Goal: Task Accomplishment & Management: Manage account settings

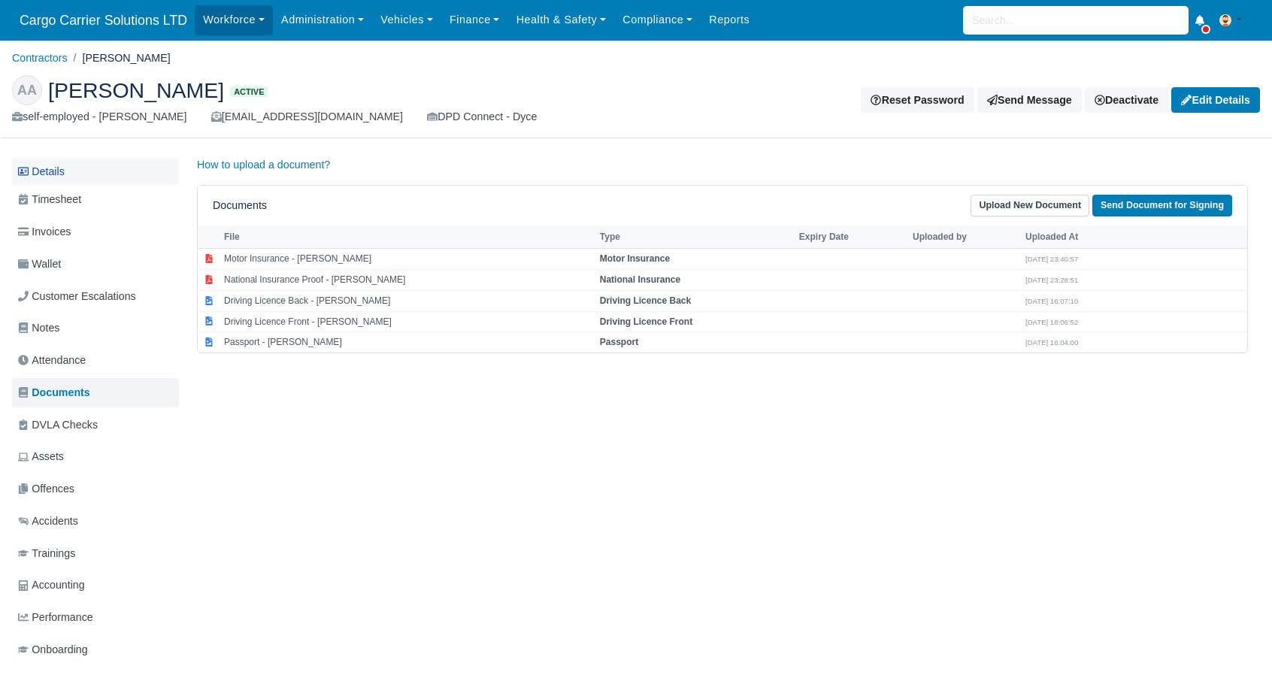
click at [69, 178] on link "Details" at bounding box center [95, 172] width 167 height 28
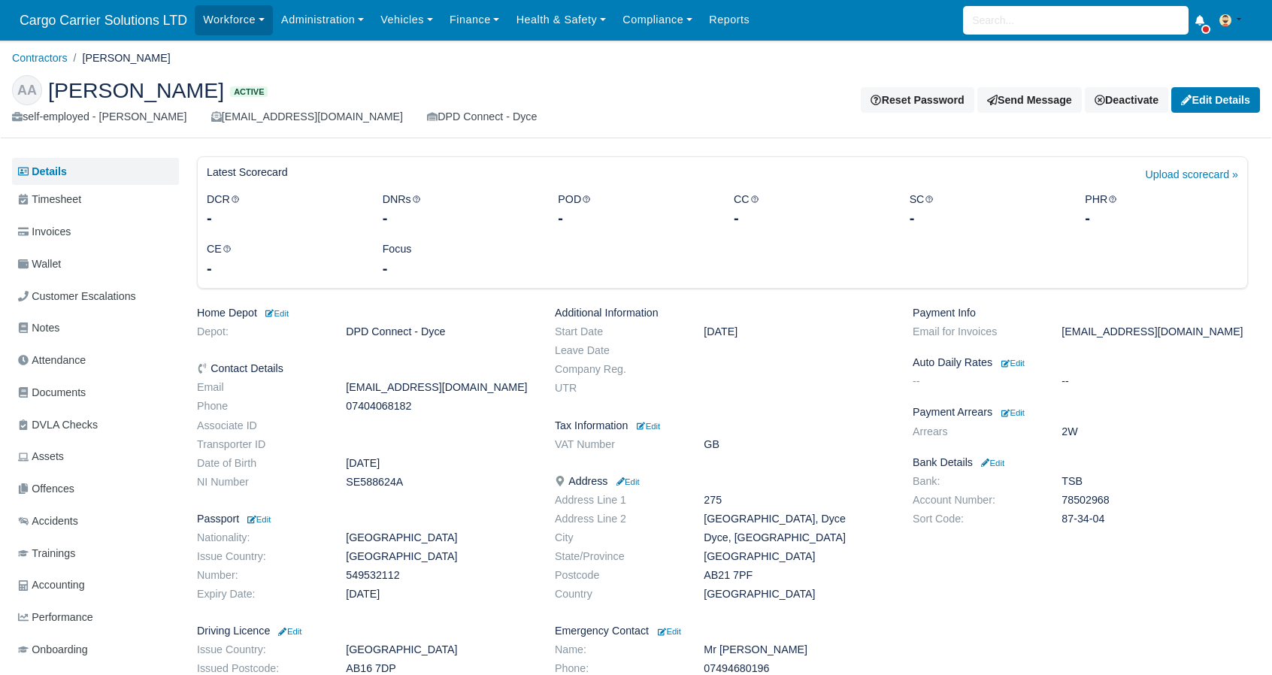
click at [350, 482] on dd "SE588624A" at bounding box center [439, 482] width 209 height 13
copy dd "SE588624A"
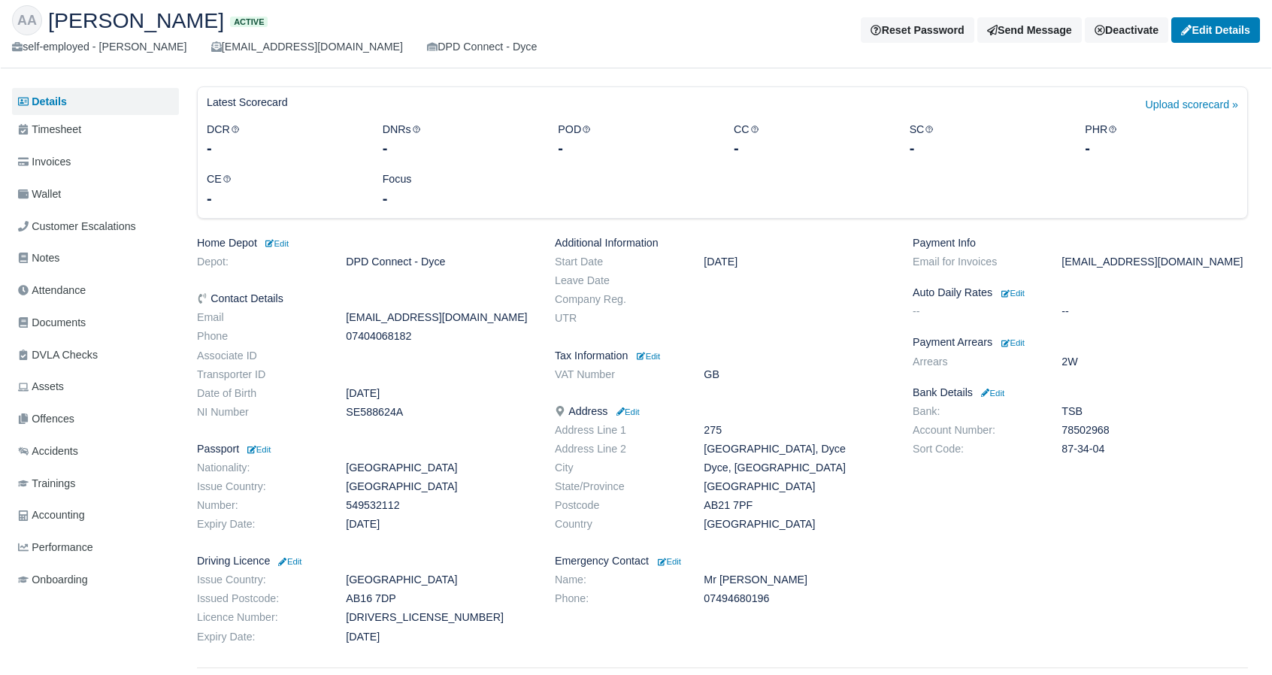
scroll to position [120, 0]
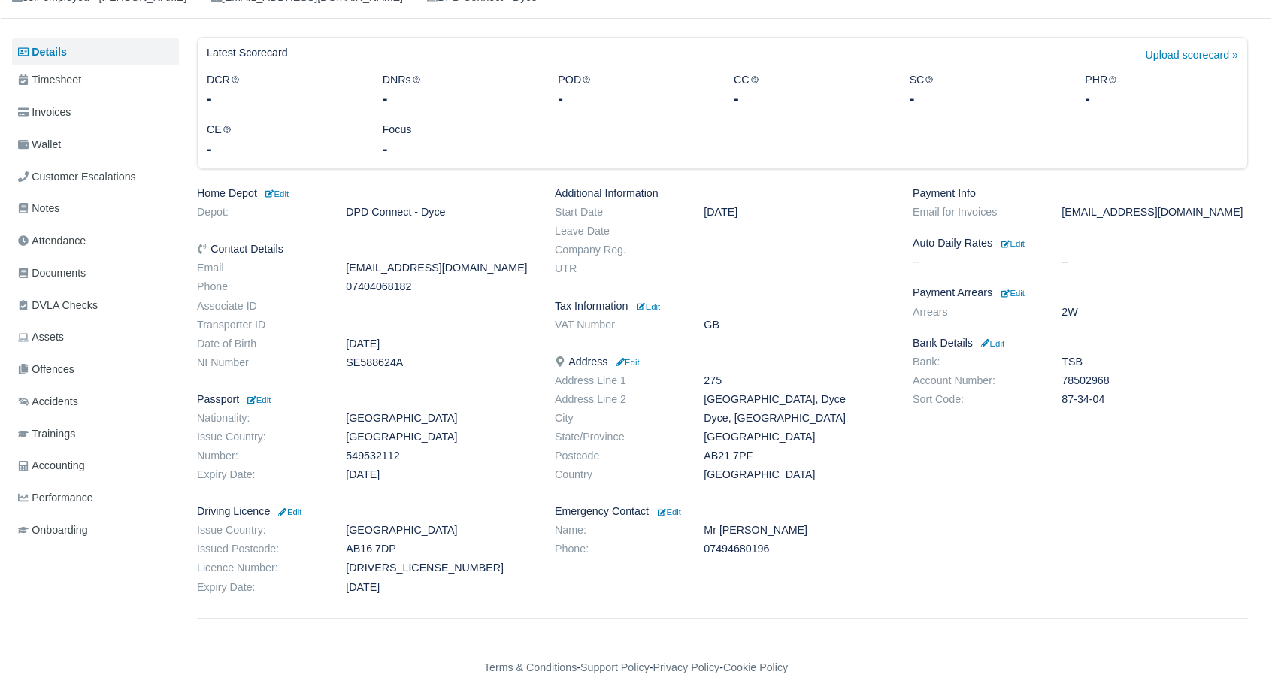
click at [1101, 381] on dd "78502968" at bounding box center [1154, 380] width 209 height 13
copy dd "78502968"
drag, startPoint x: 1111, startPoint y: 395, endPoint x: 1059, endPoint y: 402, distance: 51.7
click at [1059, 402] on dd "87-34-04" at bounding box center [1154, 399] width 209 height 13
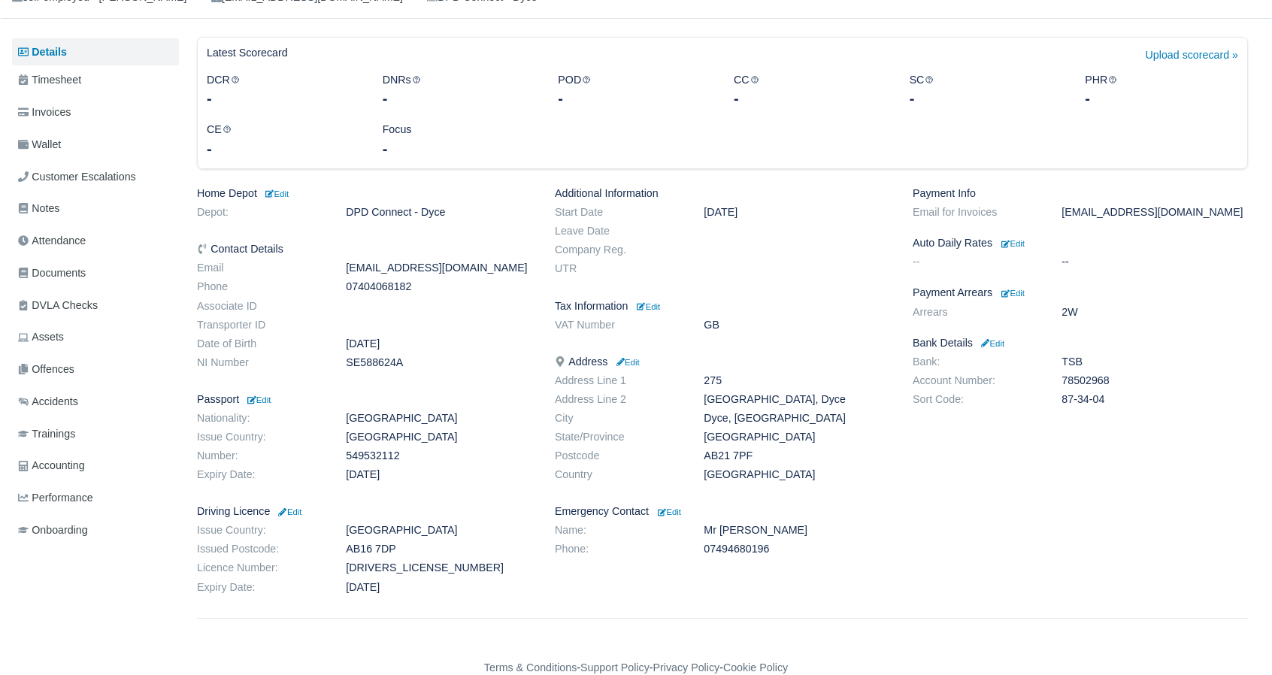
copy dd "87-34-04"
click at [49, 271] on span "Documents" at bounding box center [52, 273] width 68 height 17
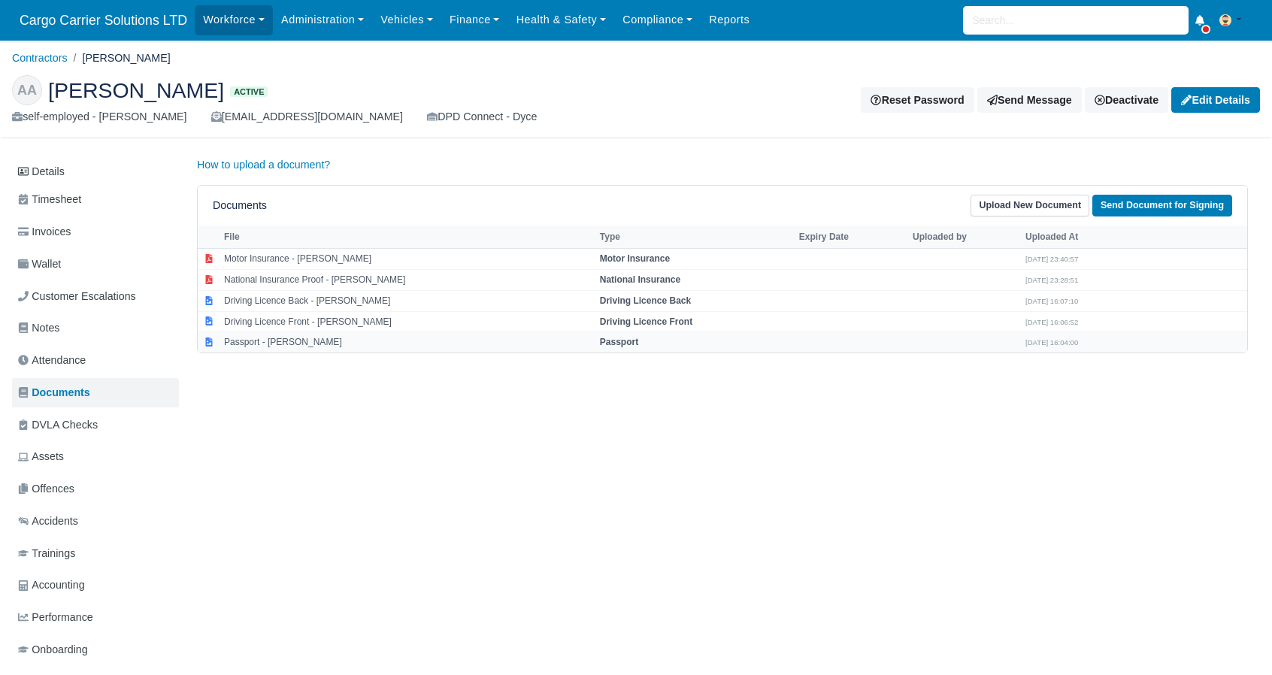
click at [280, 333] on td "Passport - Abubakar Alkali" at bounding box center [408, 342] width 376 height 20
select select "passport"
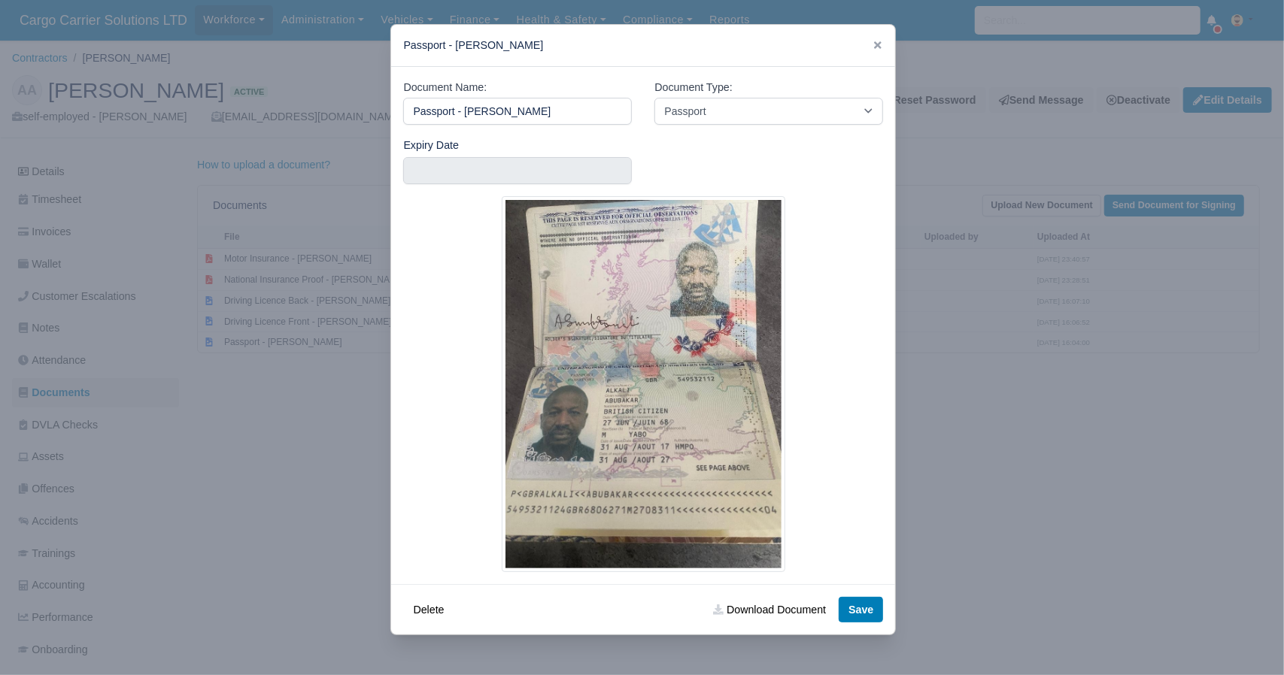
drag, startPoint x: 420, startPoint y: 114, endPoint x: 331, endPoint y: 114, distance: 88.7
click at [331, 114] on div "​ Passport - Abubakar Alkali Document Name: Passport - Abubakar Alkali Document…" at bounding box center [642, 337] width 1284 height 675
click at [764, 608] on link "Download Document" at bounding box center [769, 610] width 132 height 26
click at [880, 46] on icon at bounding box center [878, 45] width 8 height 8
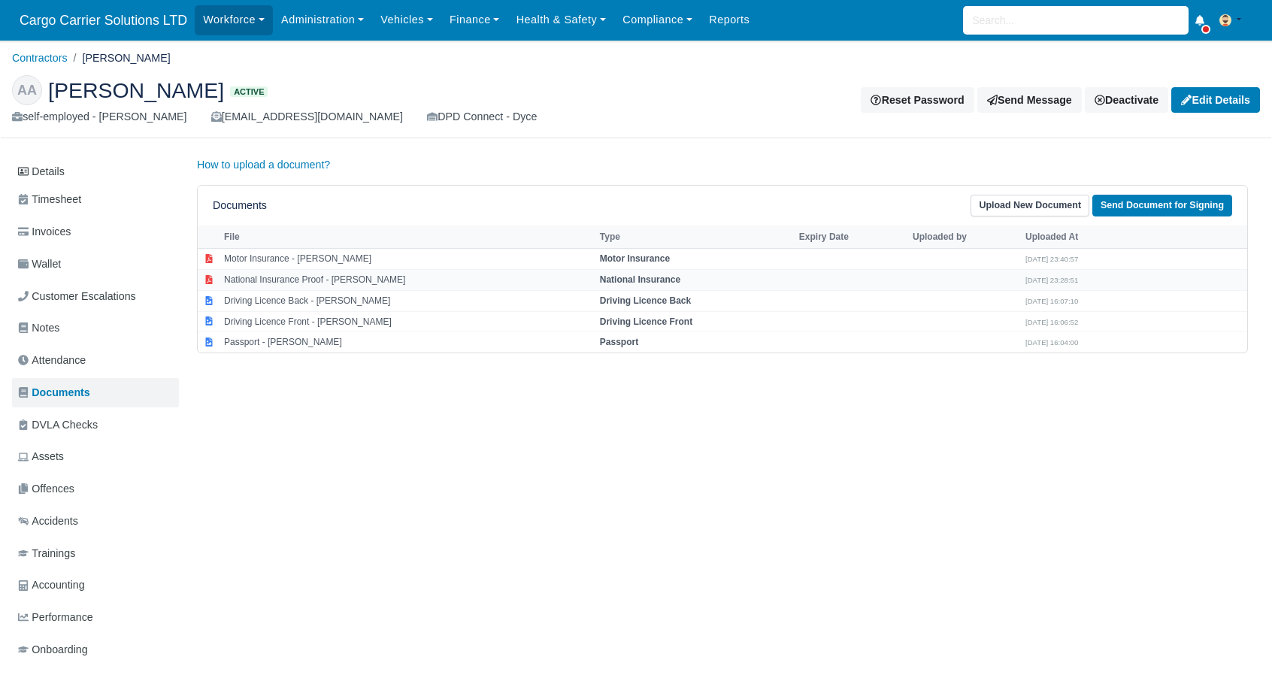
click at [257, 279] on td "National Insurance Proof - Abubakar Alkali" at bounding box center [408, 279] width 376 height 21
select select "national-insurance"
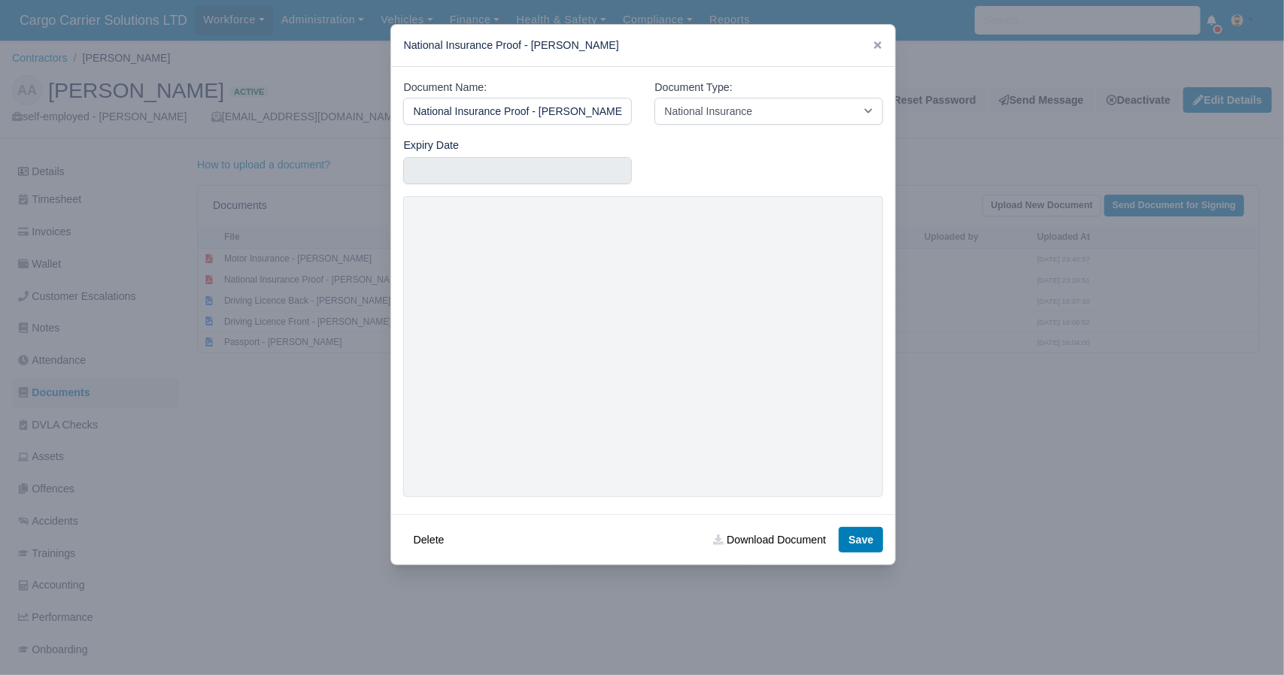
drag, startPoint x: 614, startPoint y: 111, endPoint x: 308, endPoint y: 116, distance: 306.1
click at [308, 116] on div "​ National Insurance Proof - Abubakar Alkali Document Name: National Insurance …" at bounding box center [642, 337] width 1284 height 675
click at [782, 540] on link "Download Document" at bounding box center [769, 540] width 132 height 26
click at [874, 49] on icon at bounding box center [877, 45] width 11 height 11
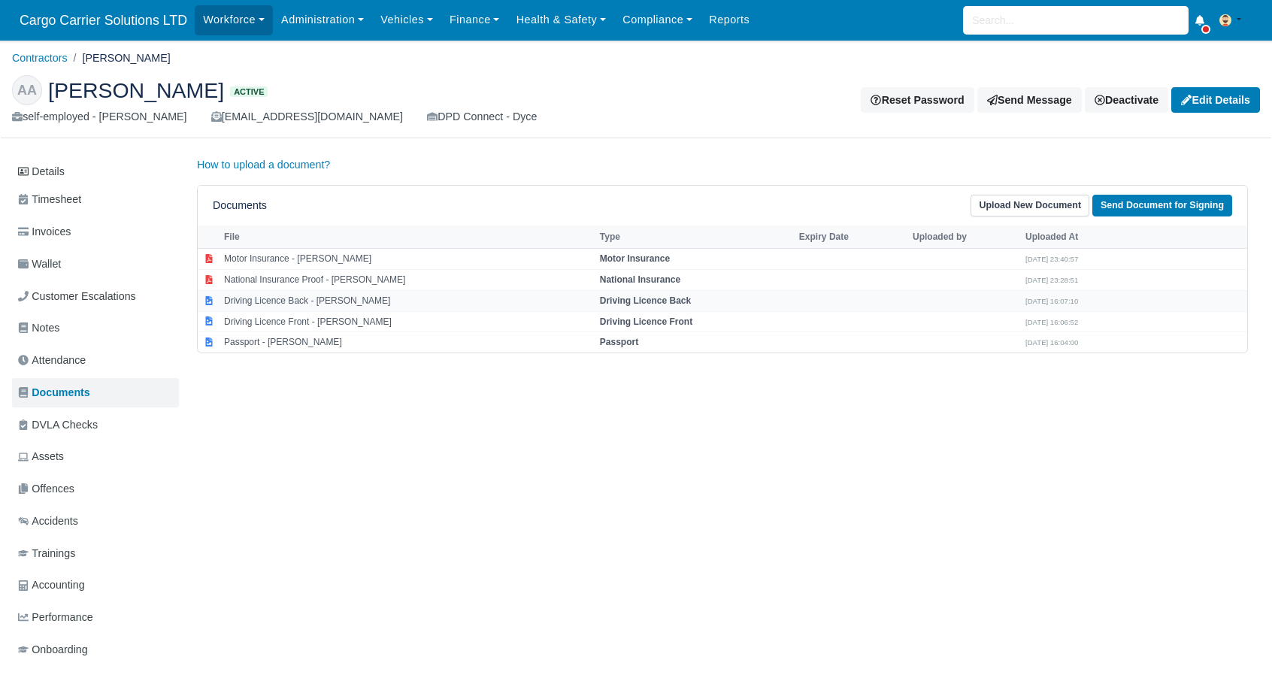
click at [303, 306] on td "Driving Licence Back - Abubakar Alkali" at bounding box center [408, 300] width 376 height 21
select select "driving-licence-back"
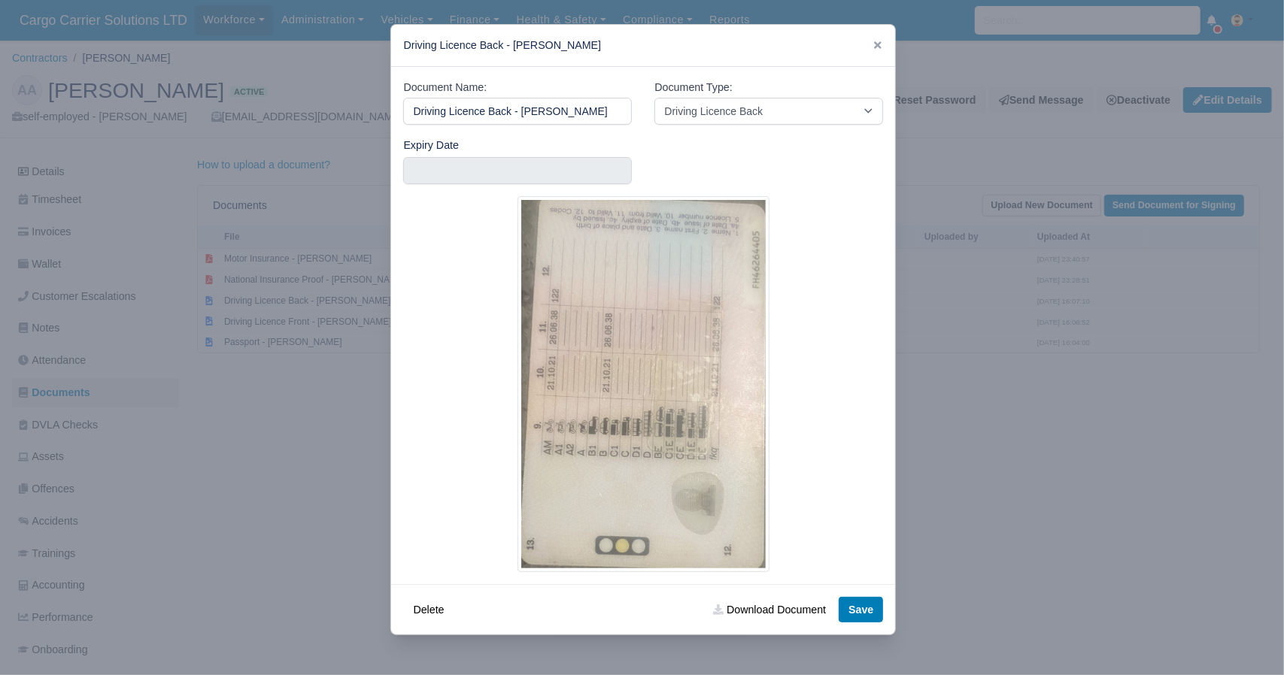
drag, startPoint x: 600, startPoint y: 110, endPoint x: 324, endPoint y: 120, distance: 276.1
click at [324, 120] on div "​ Driving Licence Back - Abubakar Alkali Document Name: Driving Licence Back - …" at bounding box center [642, 337] width 1284 height 675
click at [799, 609] on link "Download Document" at bounding box center [769, 610] width 132 height 26
click at [768, 614] on link "Download Document" at bounding box center [769, 610] width 132 height 26
click at [824, 185] on div "Expiry Date" at bounding box center [643, 167] width 502 height 60
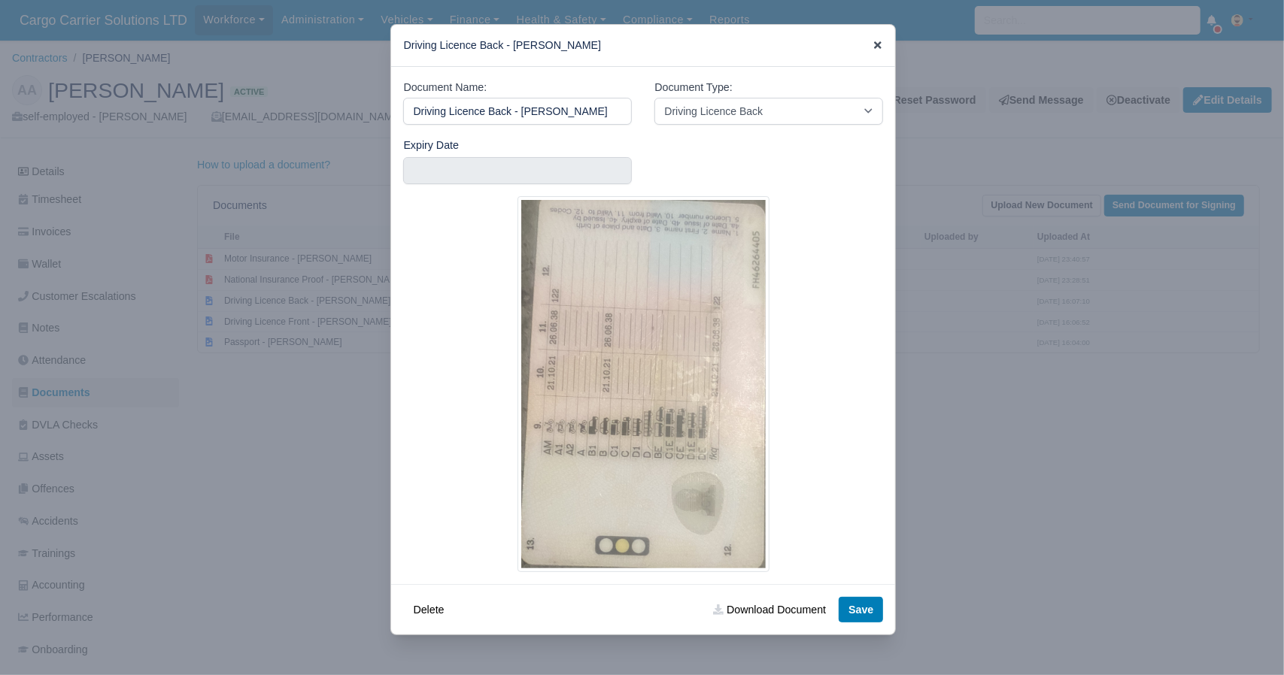
click at [878, 48] on icon at bounding box center [877, 45] width 11 height 11
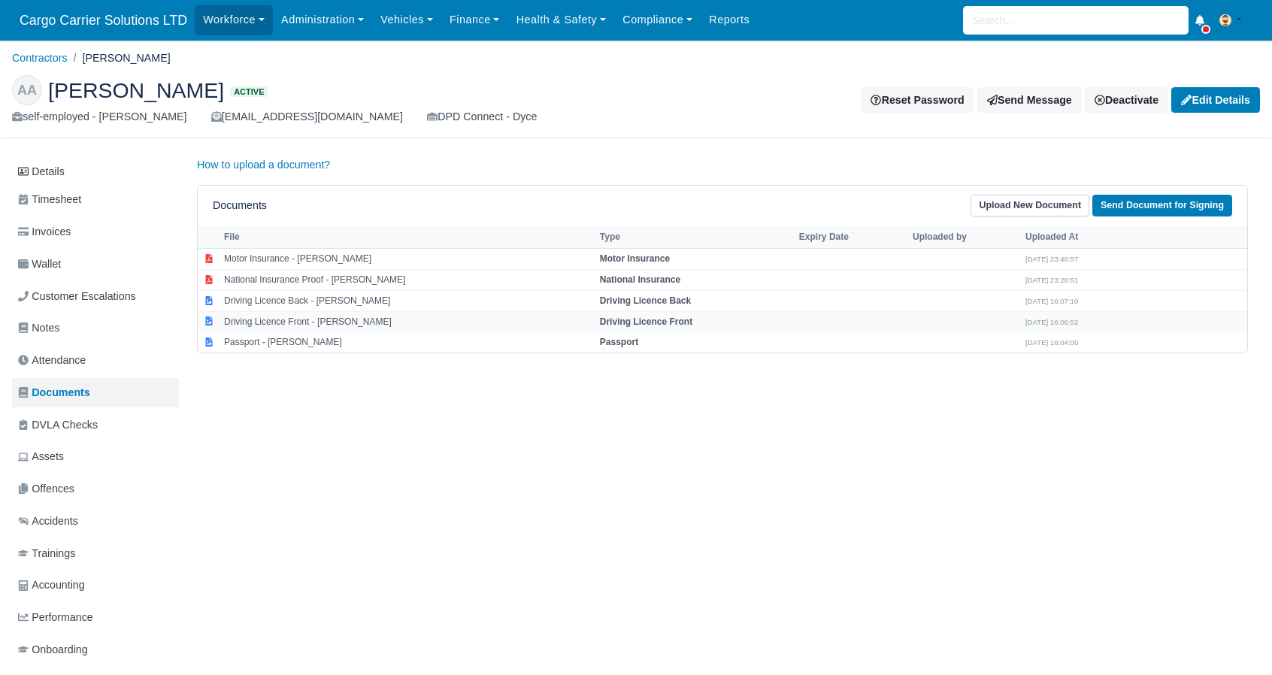
click at [262, 323] on td "Driving Licence Front - Abubakar Alkali" at bounding box center [408, 321] width 376 height 21
select select "driving-licence-front"
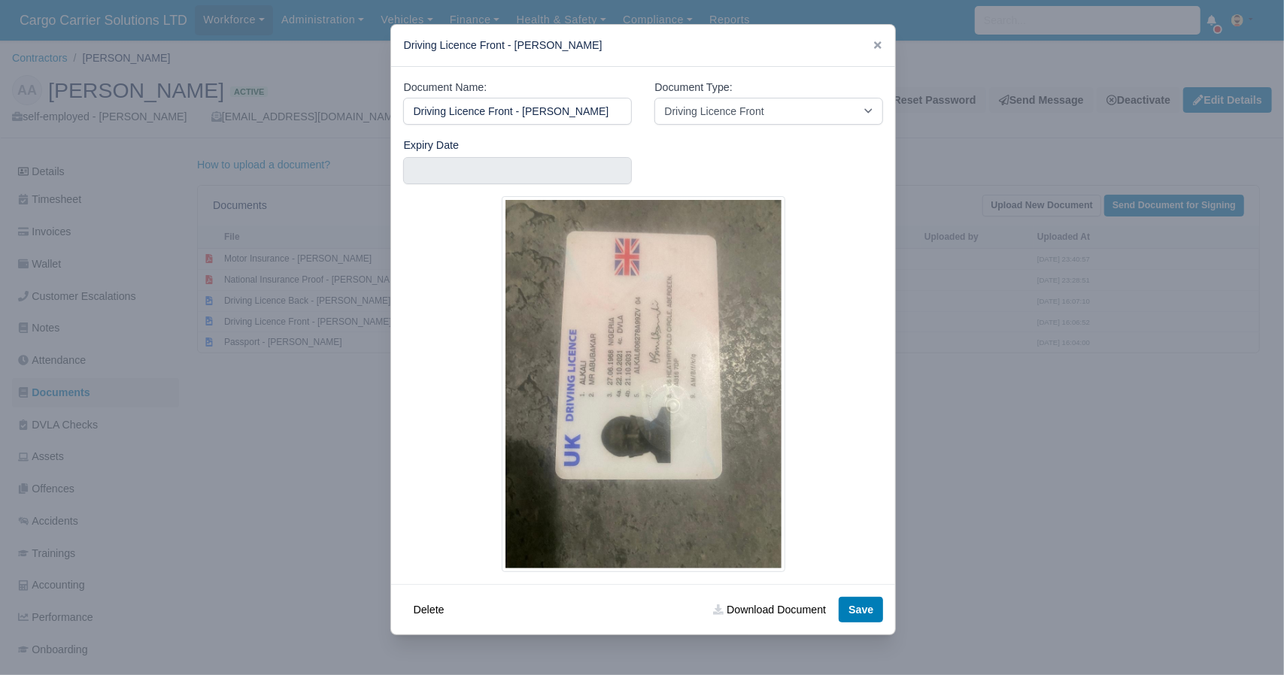
drag, startPoint x: 605, startPoint y: 106, endPoint x: 281, endPoint y: 106, distance: 323.3
click at [281, 106] on div "​ Driving Licence Front - Abubakar Alkali Document Name: Driving Licence Front …" at bounding box center [642, 337] width 1284 height 675
click at [741, 619] on link "Download Document" at bounding box center [769, 610] width 132 height 26
click at [873, 44] on icon at bounding box center [877, 45] width 11 height 11
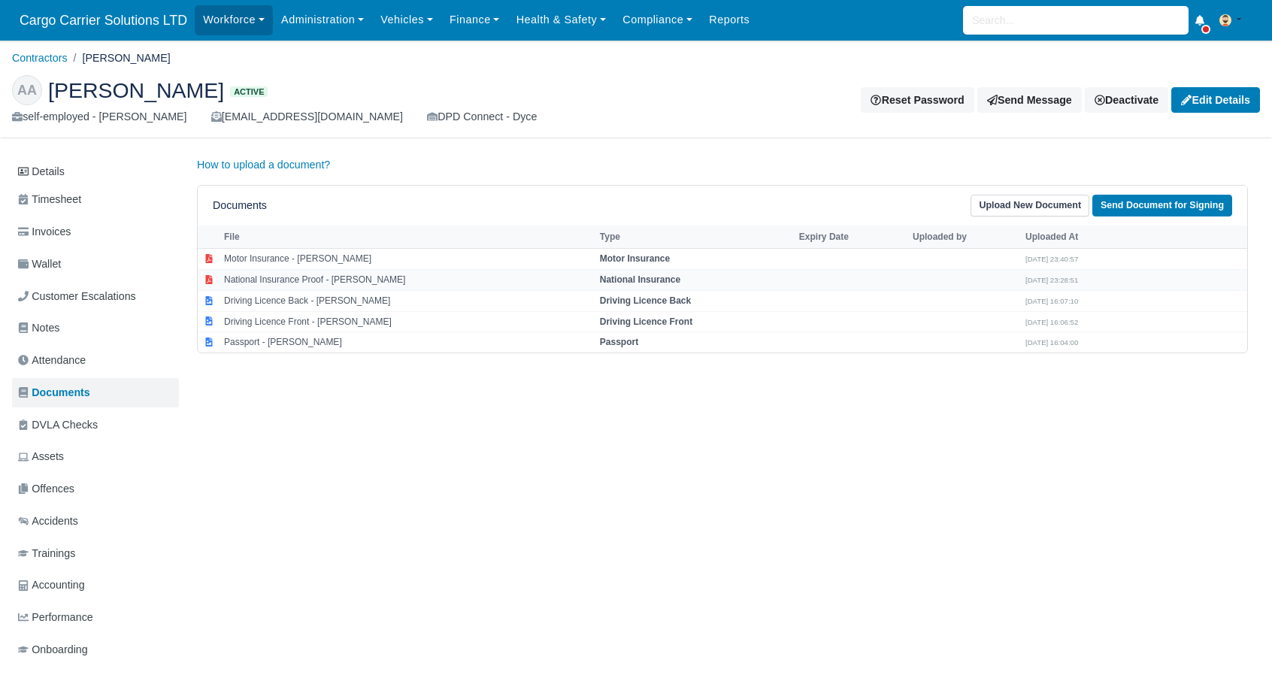
click at [250, 274] on td "National Insurance Proof - Abubakar Alkali" at bounding box center [408, 279] width 376 height 21
select select "national-insurance"
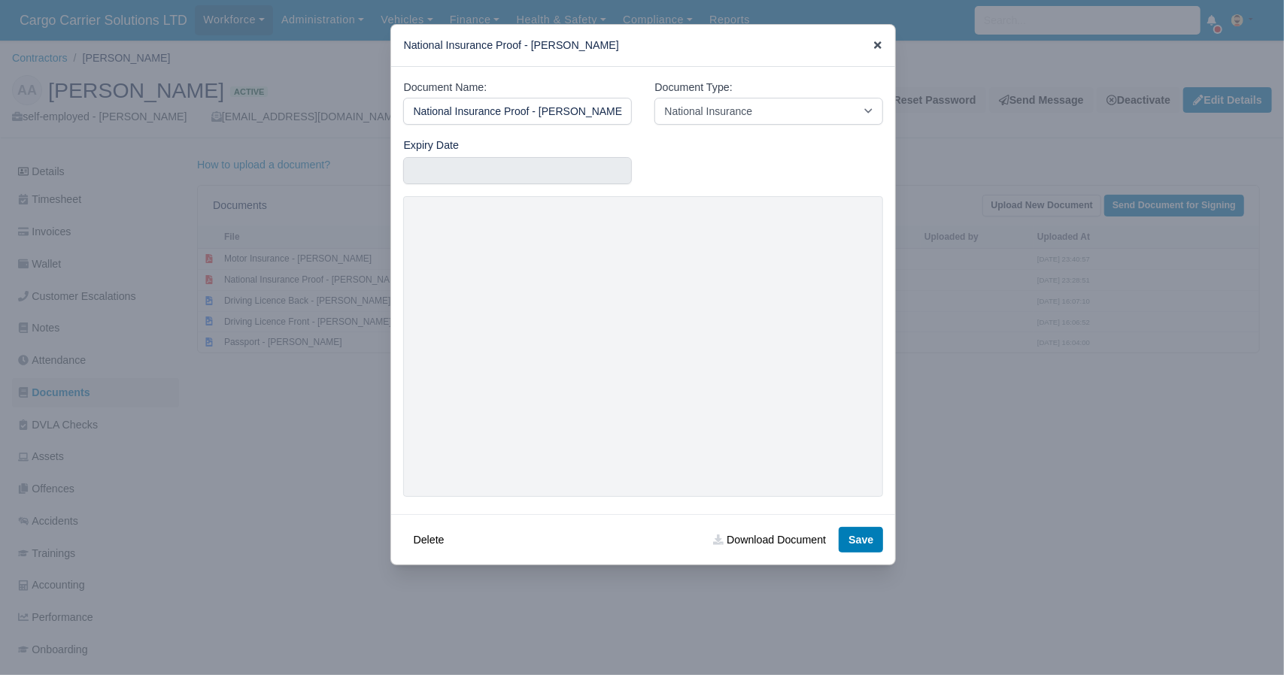
click at [881, 44] on icon at bounding box center [878, 45] width 8 height 8
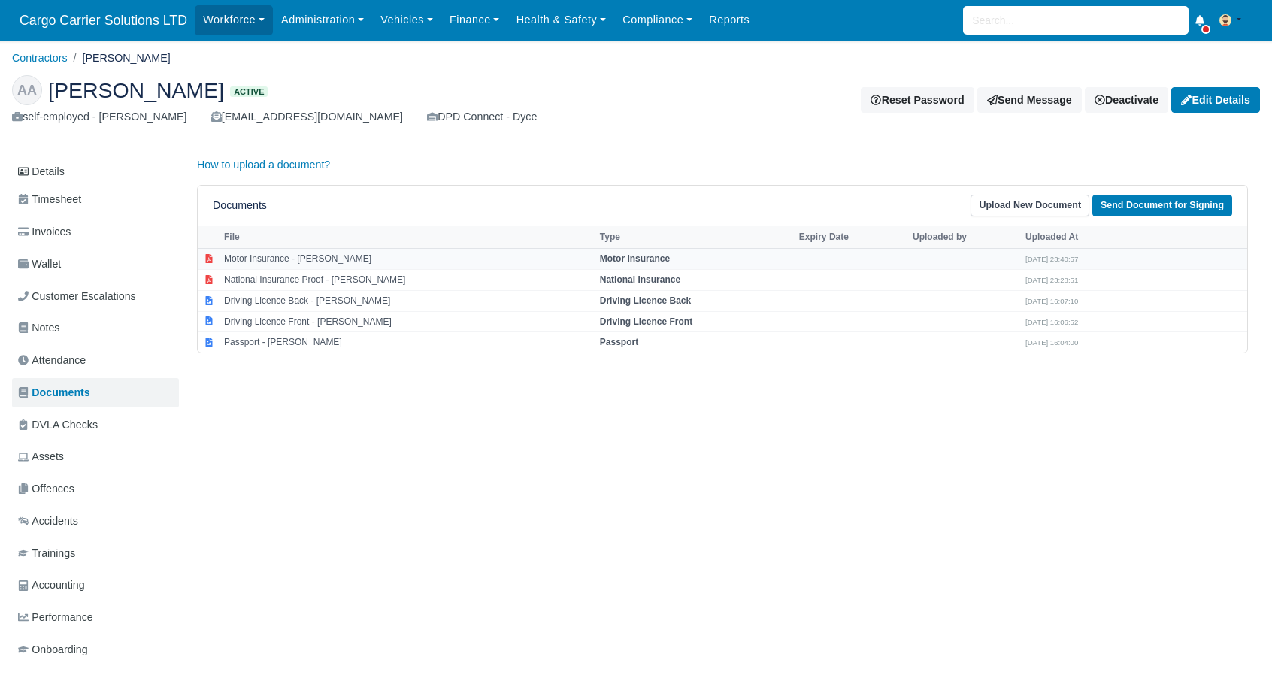
click at [245, 261] on td "Motor Insurance - Abubakar Alkali" at bounding box center [408, 259] width 376 height 21
select select "motor-insurance"
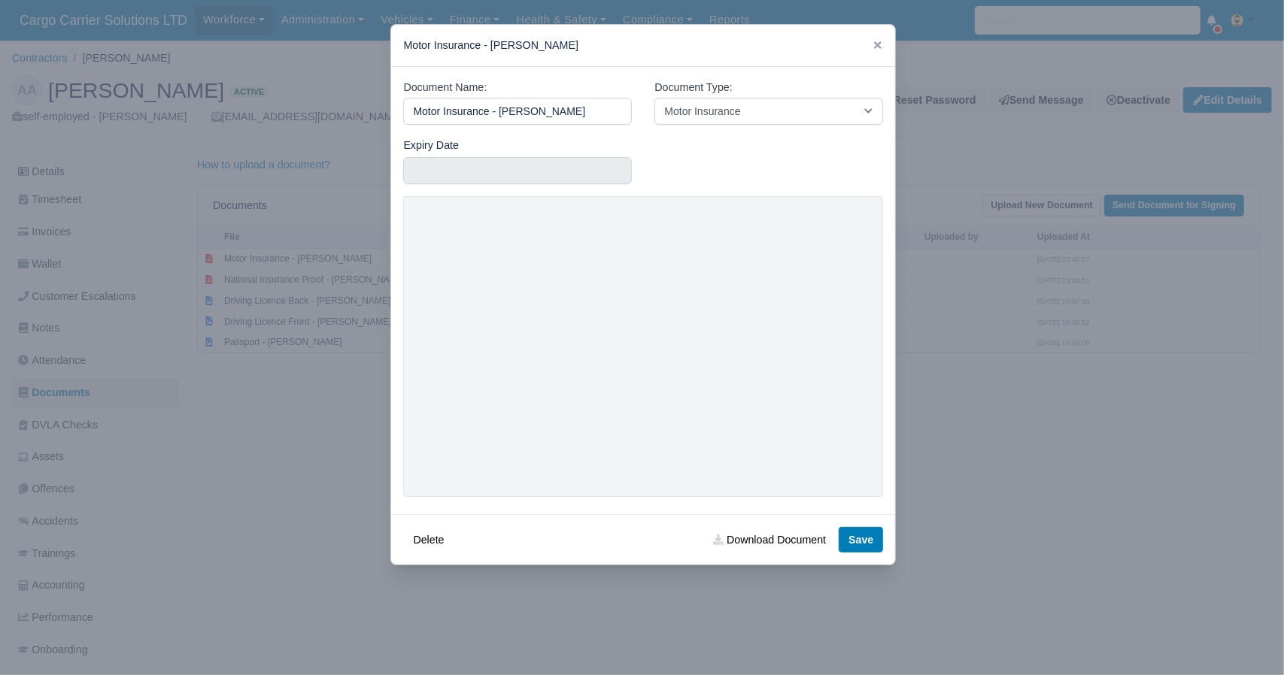
drag, startPoint x: 582, startPoint y: 111, endPoint x: 244, endPoint y: 111, distance: 338.4
click at [244, 111] on div "​ Motor Insurance - Abubakar Alkali Document Name: Motor Insurance - Abubakar A…" at bounding box center [642, 337] width 1284 height 675
click at [880, 47] on icon at bounding box center [878, 45] width 8 height 8
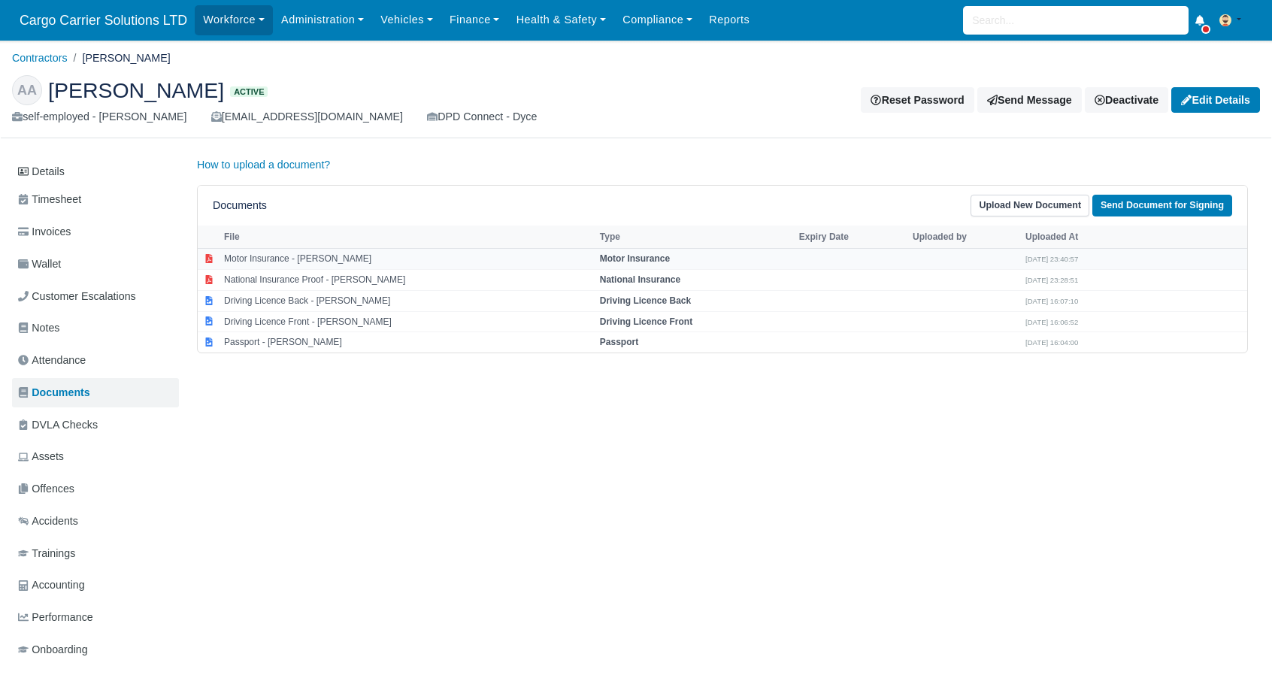
click at [259, 252] on td "Motor Insurance - Abubakar Alkali" at bounding box center [408, 259] width 376 height 21
select select "motor-insurance"
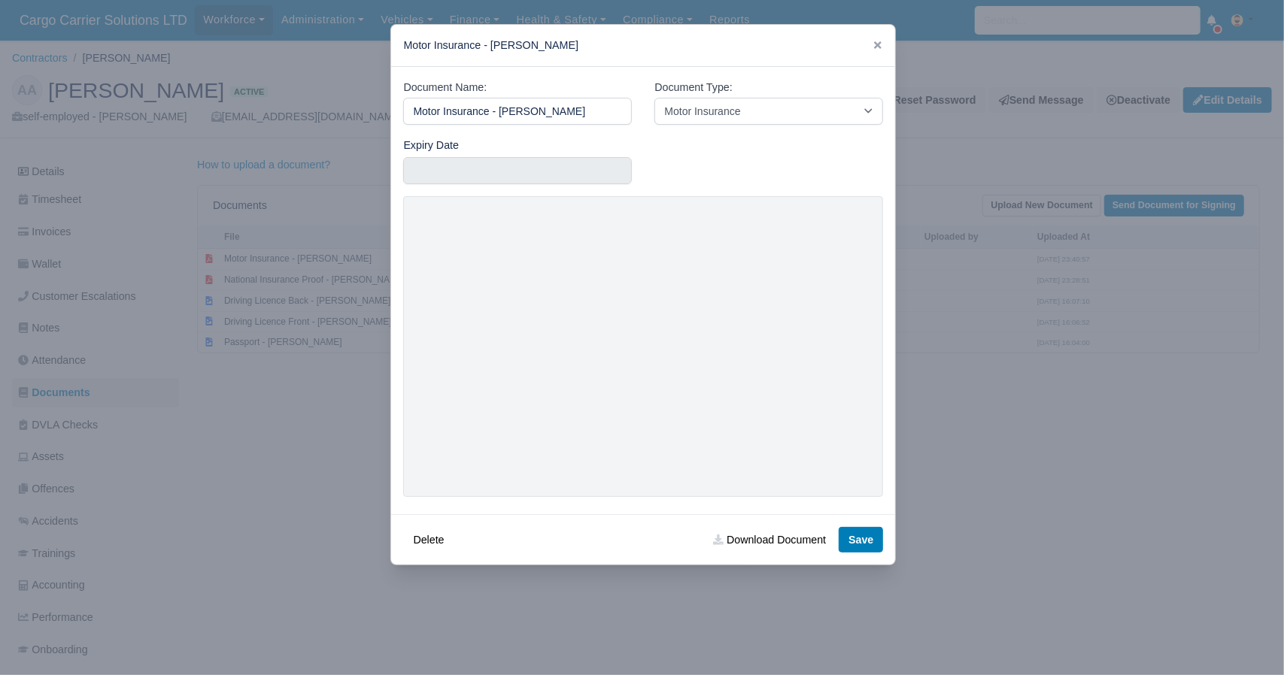
click at [877, 39] on link at bounding box center [877, 45] width 11 height 12
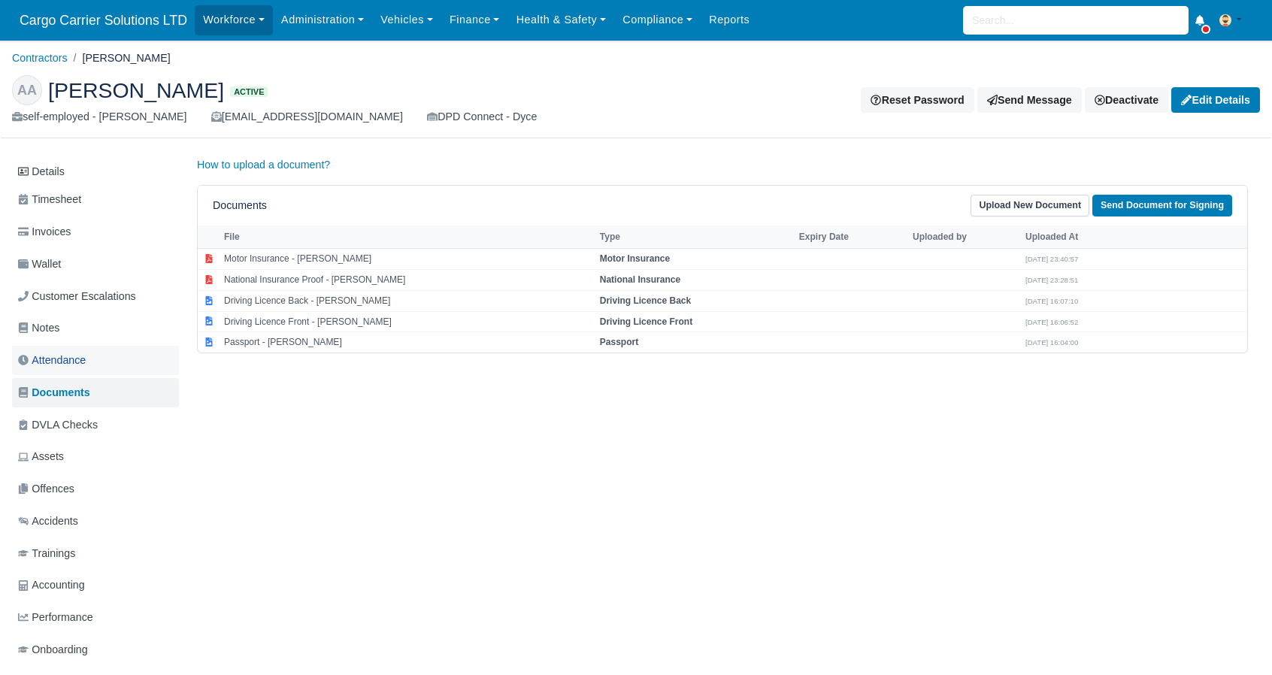
click at [70, 366] on span "Attendance" at bounding box center [52, 360] width 68 height 17
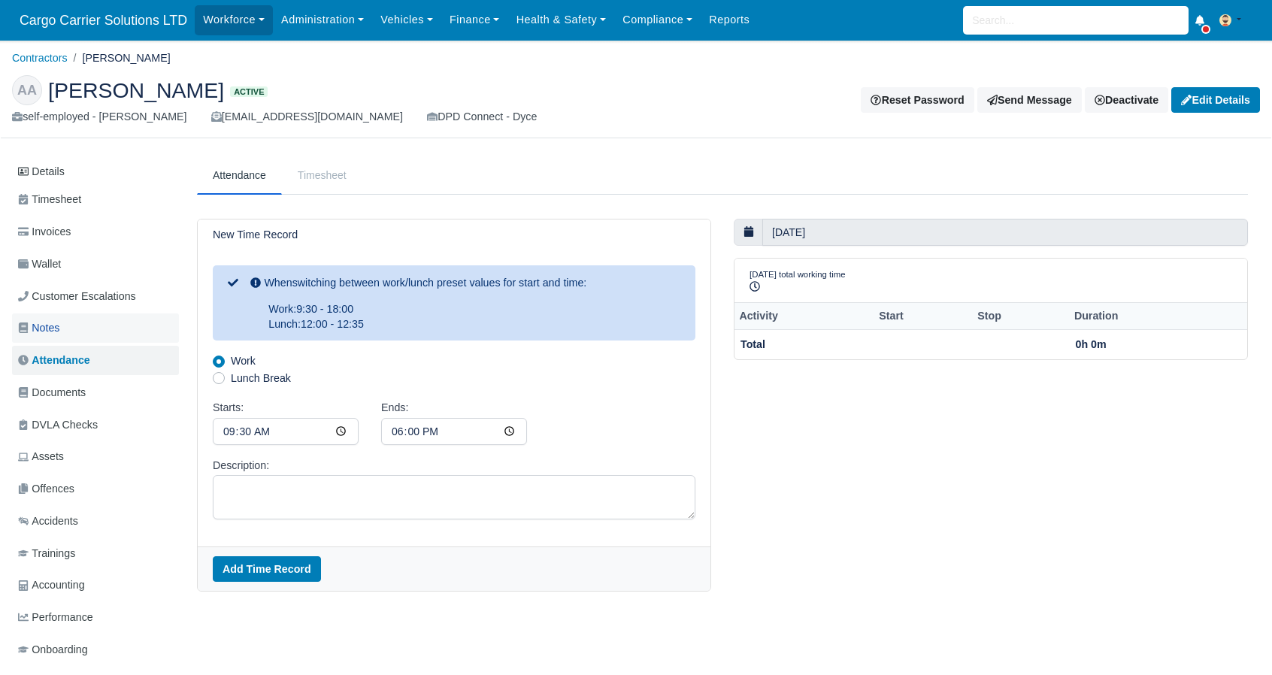
click at [59, 320] on span "Notes" at bounding box center [38, 328] width 41 height 17
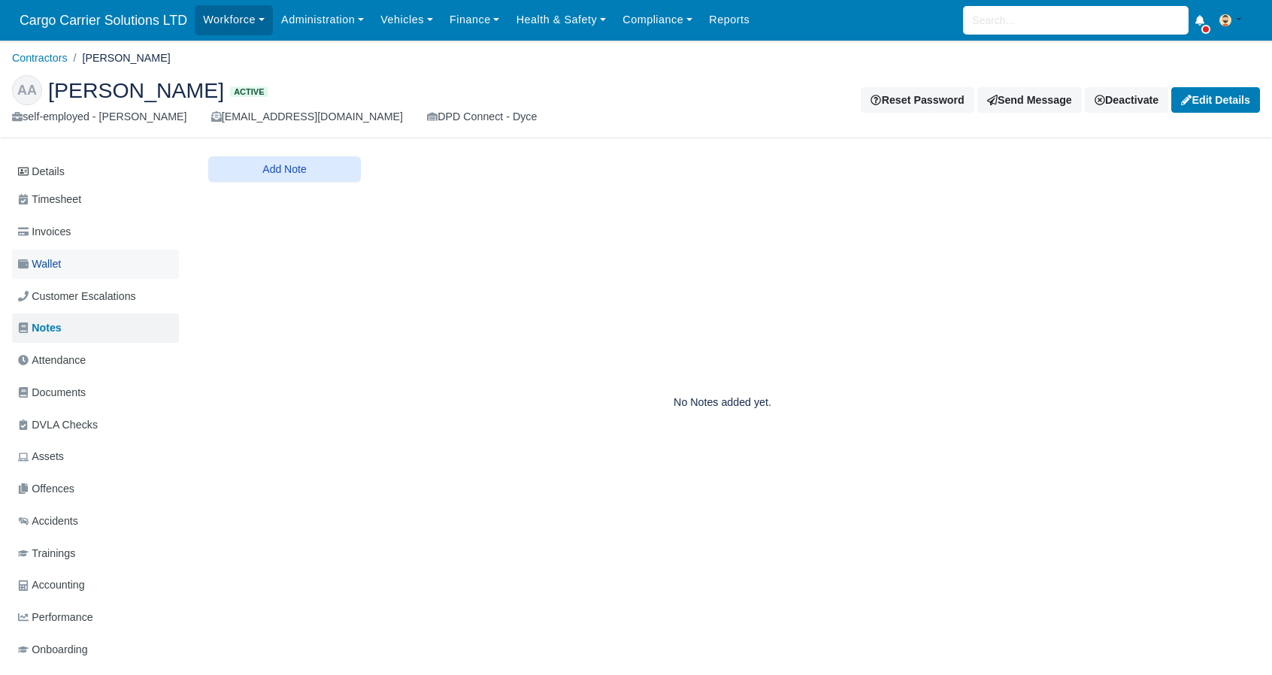
click at [57, 253] on link "Wallet" at bounding box center [95, 264] width 167 height 29
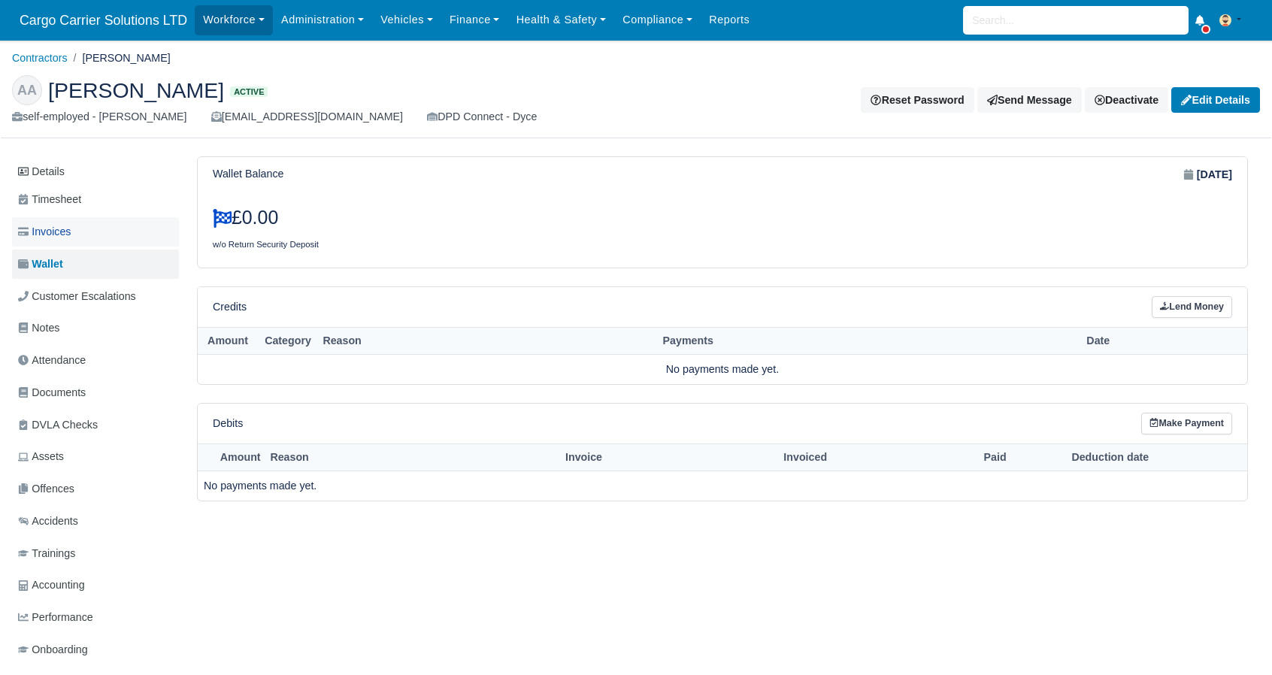
drag, startPoint x: 0, startPoint y: 0, endPoint x: 59, endPoint y: 239, distance: 246.4
click at [59, 239] on span "Invoices" at bounding box center [44, 231] width 53 height 17
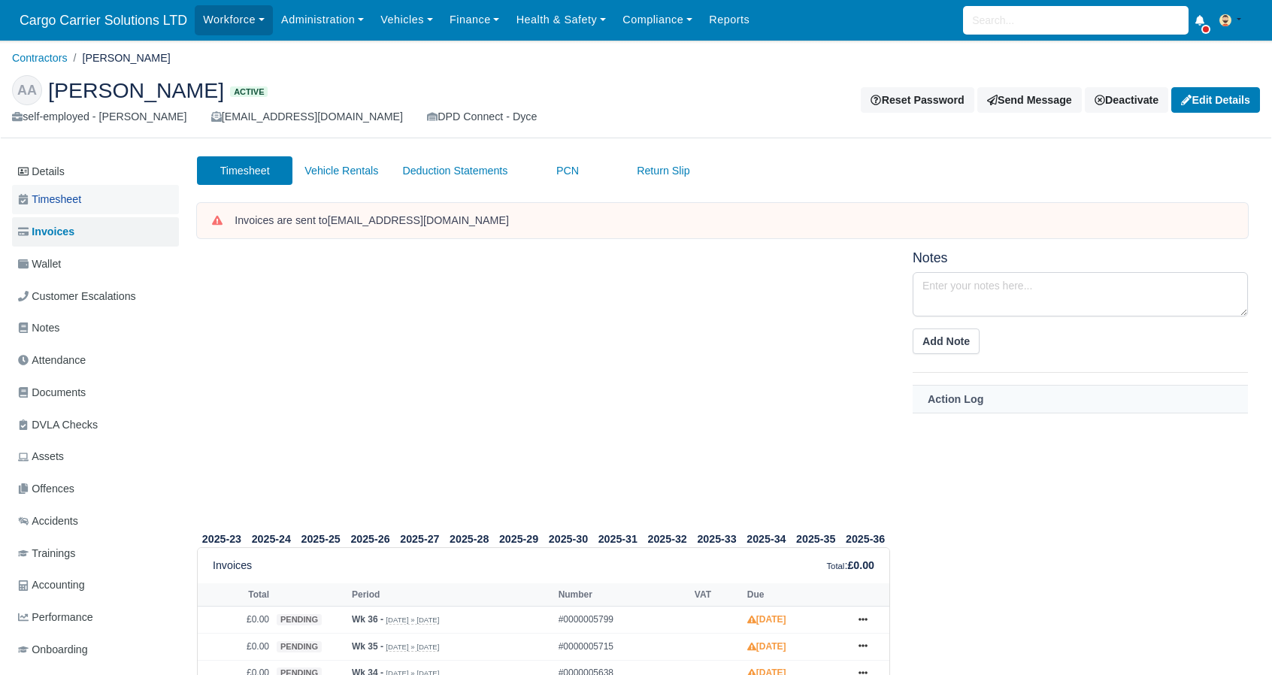
click at [66, 200] on span "Timesheet" at bounding box center [49, 199] width 63 height 17
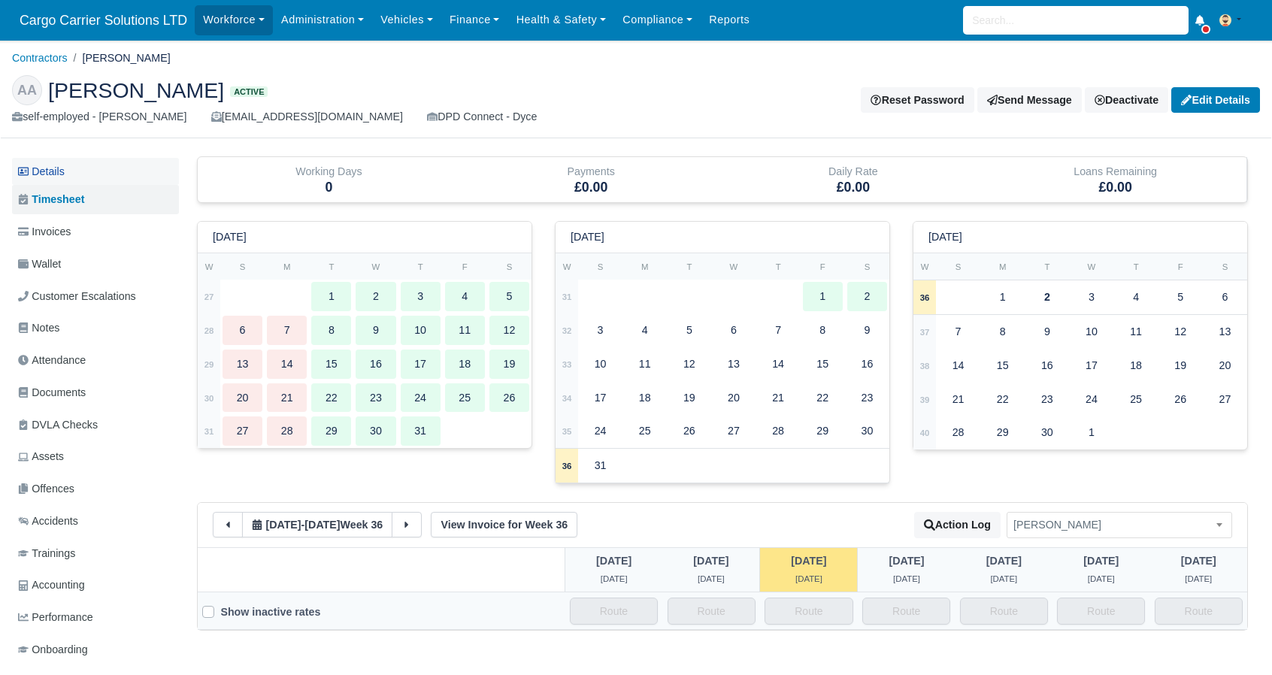
click at [62, 167] on link "Details" at bounding box center [95, 172] width 167 height 28
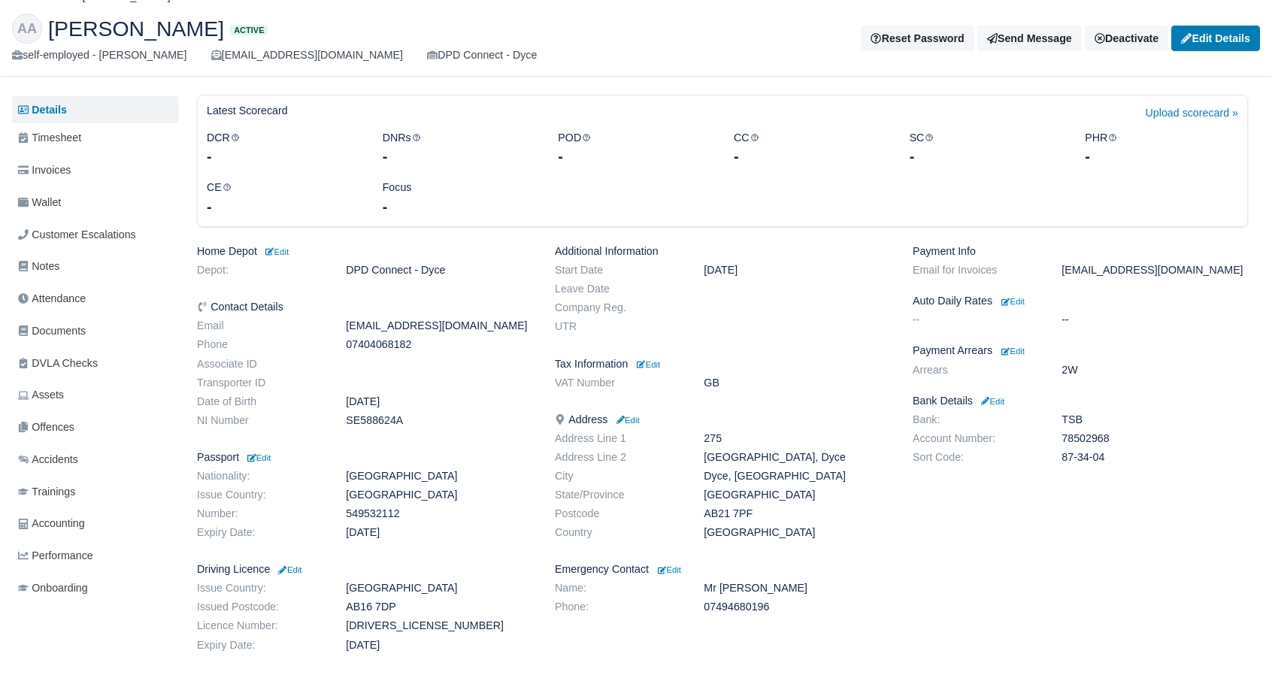
scroll to position [120, 0]
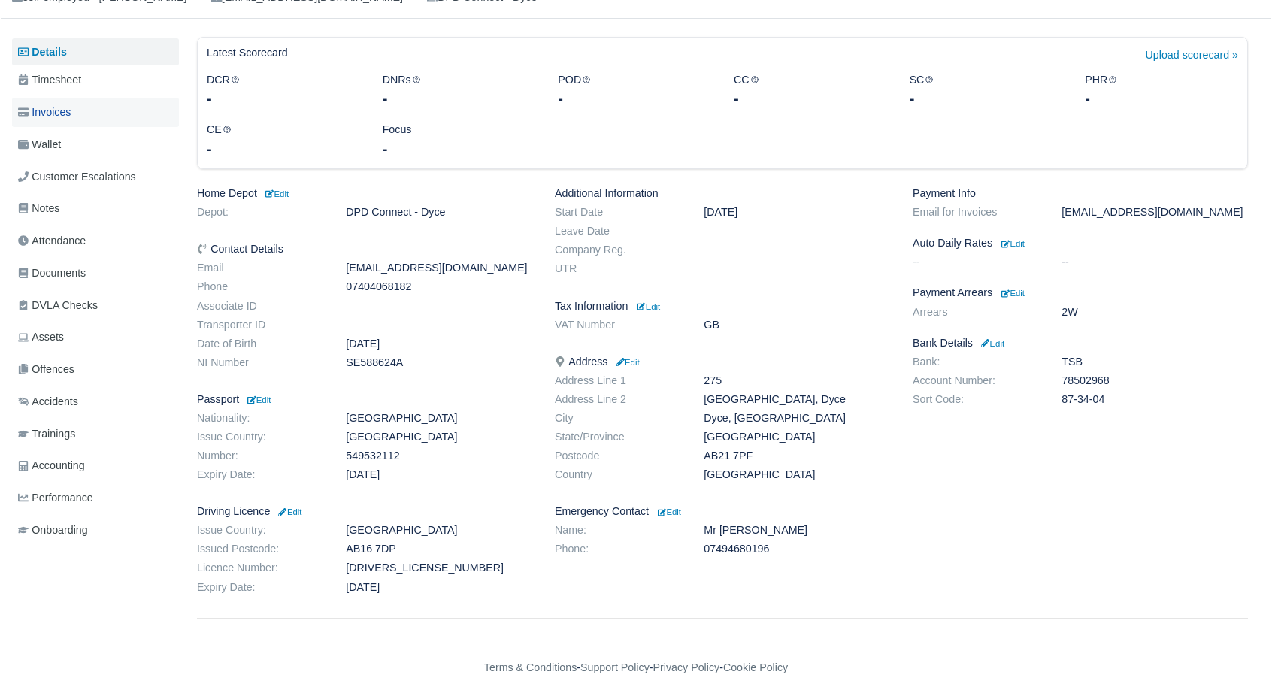
click at [50, 106] on span "Invoices" at bounding box center [44, 112] width 53 height 17
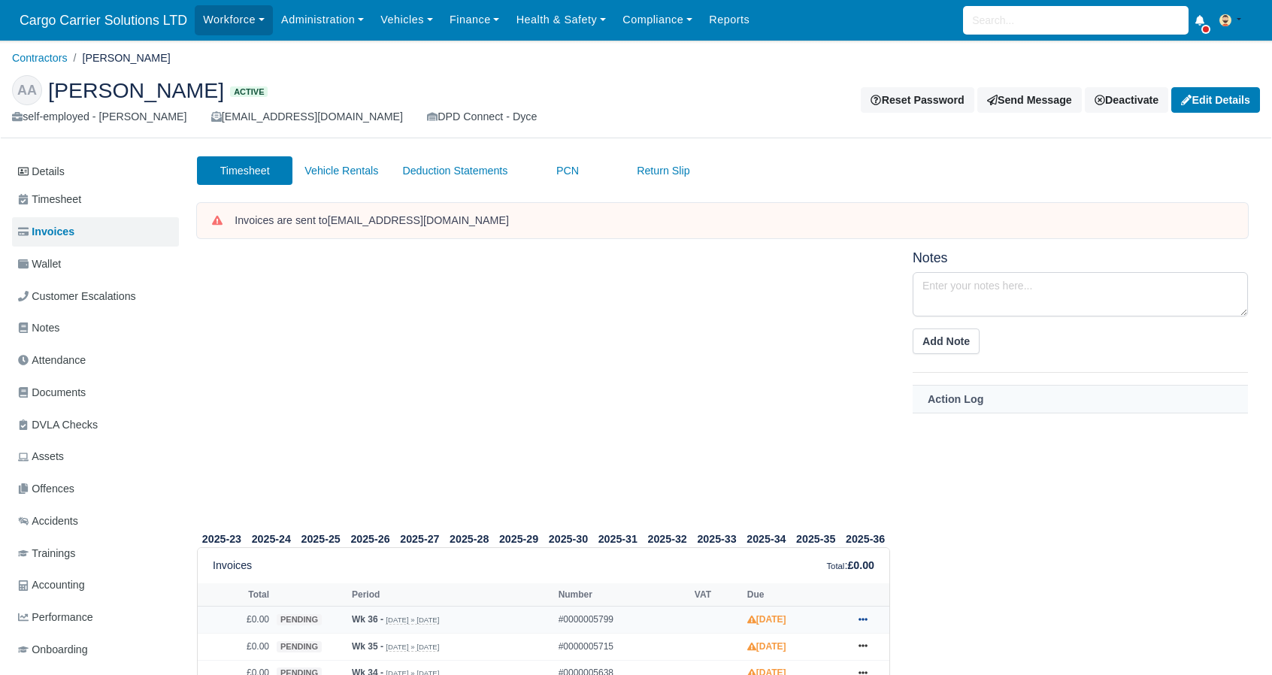
click at [864, 617] on icon at bounding box center [863, 619] width 9 height 9
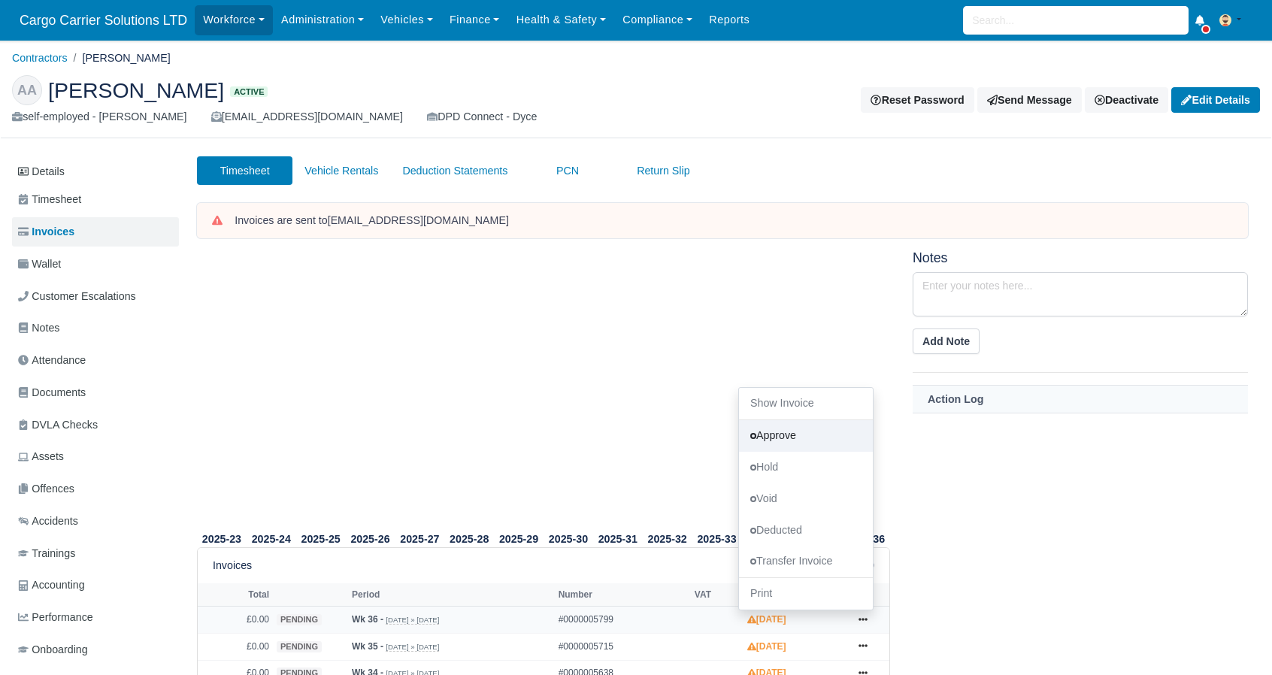
click at [788, 423] on link "Approve" at bounding box center [806, 436] width 134 height 32
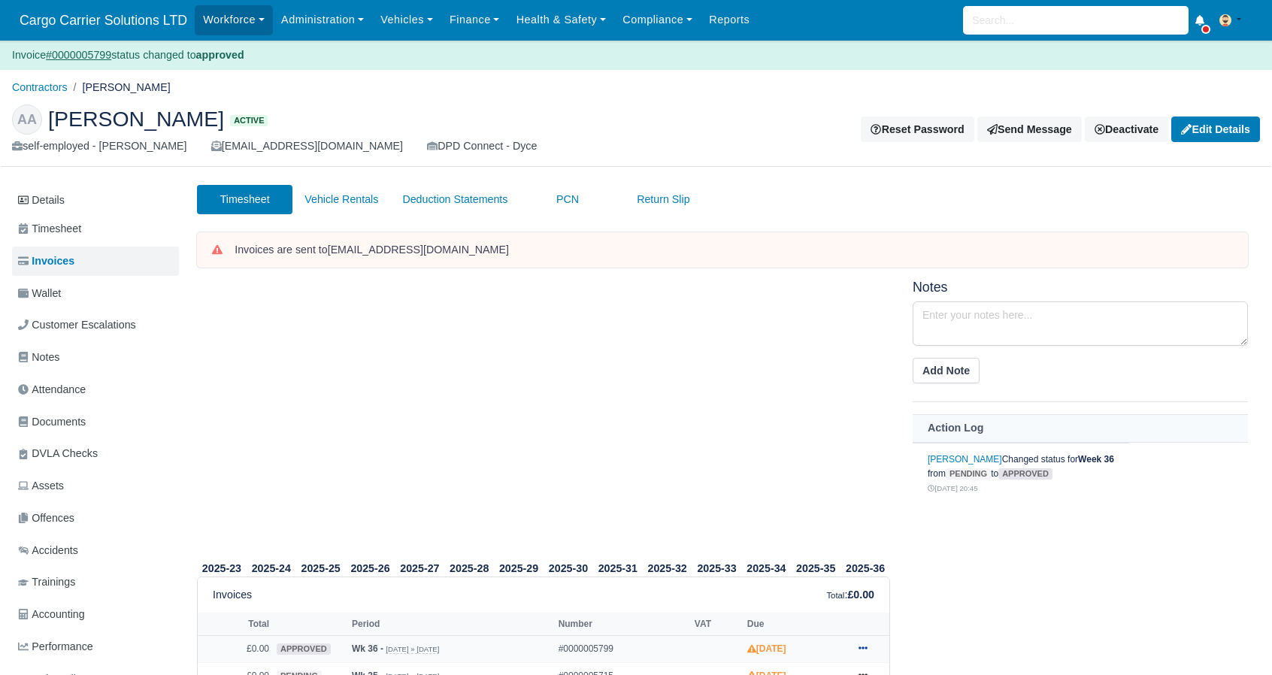
click at [867, 646] on icon at bounding box center [863, 648] width 9 height 9
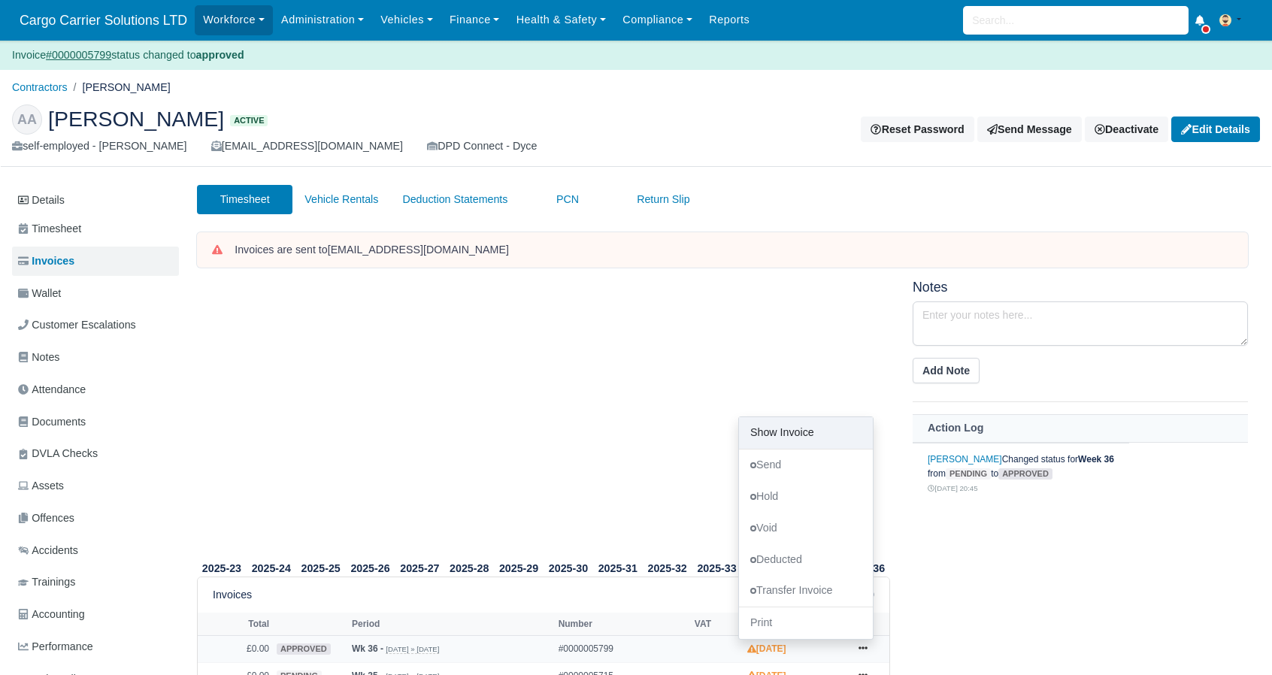
click at [777, 432] on link "Show Invoice" at bounding box center [806, 433] width 134 height 32
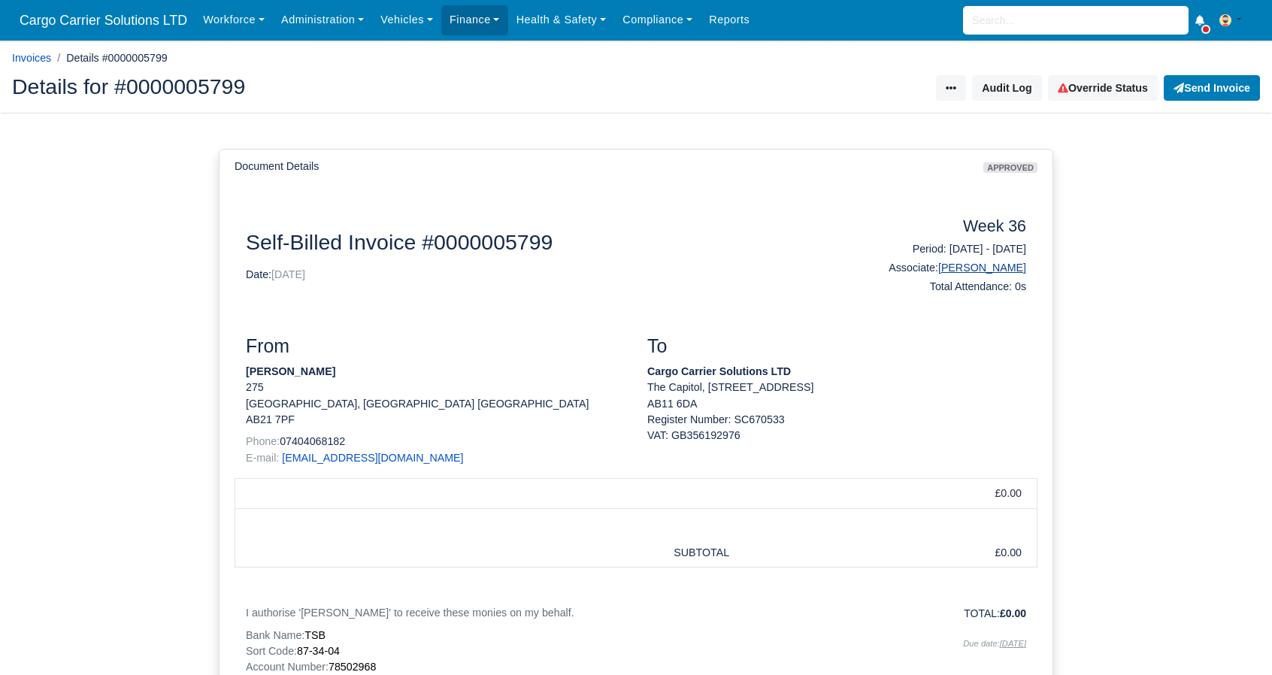
click at [990, 273] on link "[PERSON_NAME]" at bounding box center [982, 268] width 88 height 12
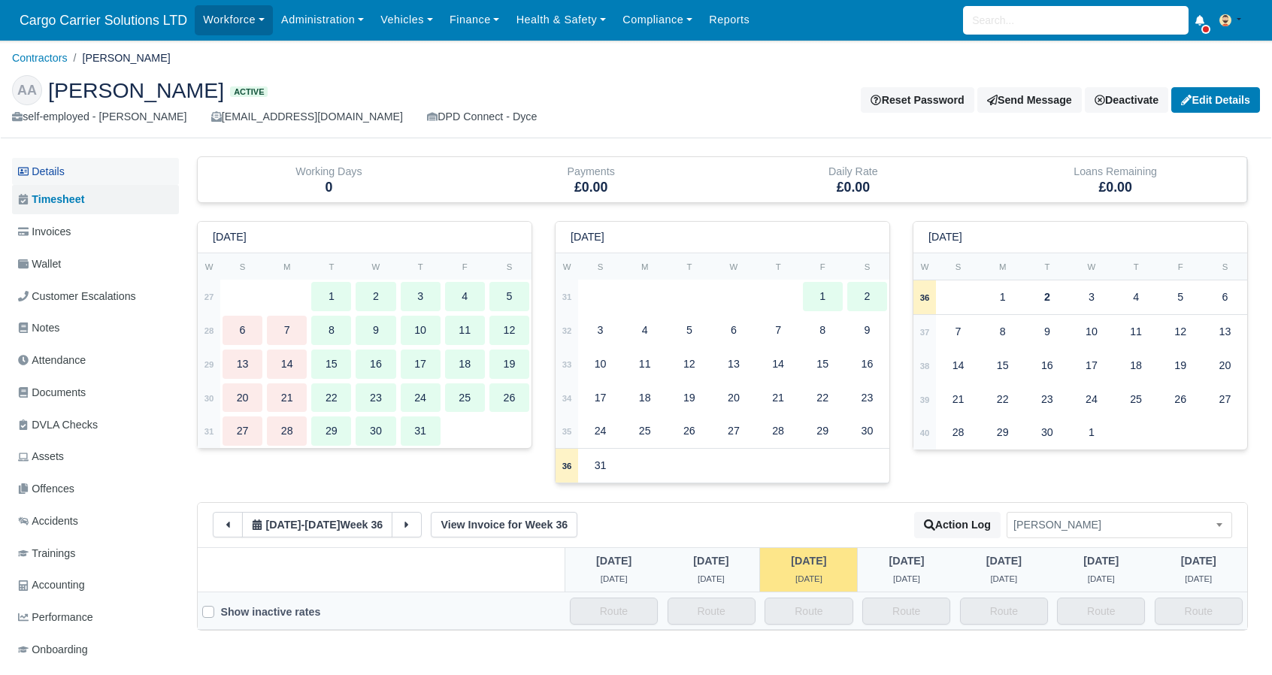
click at [52, 171] on link "Details" at bounding box center [95, 172] width 167 height 28
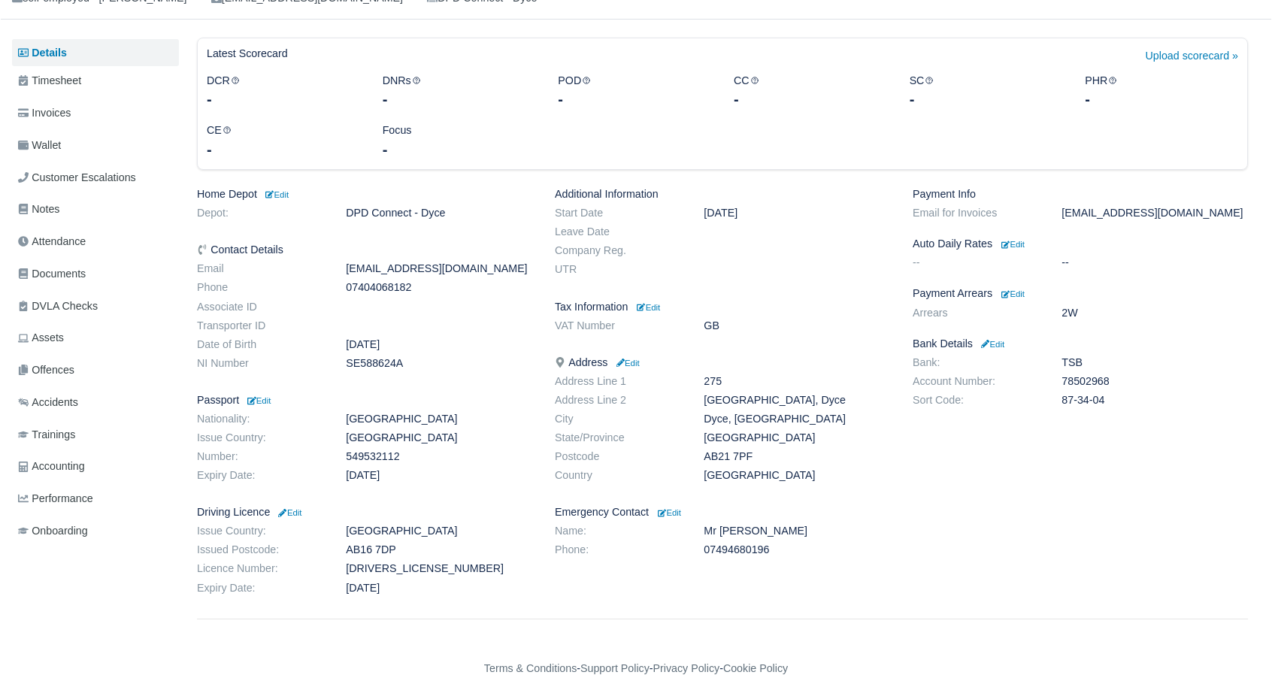
scroll to position [120, 0]
click at [637, 359] on small "Edit" at bounding box center [627, 362] width 26 height 9
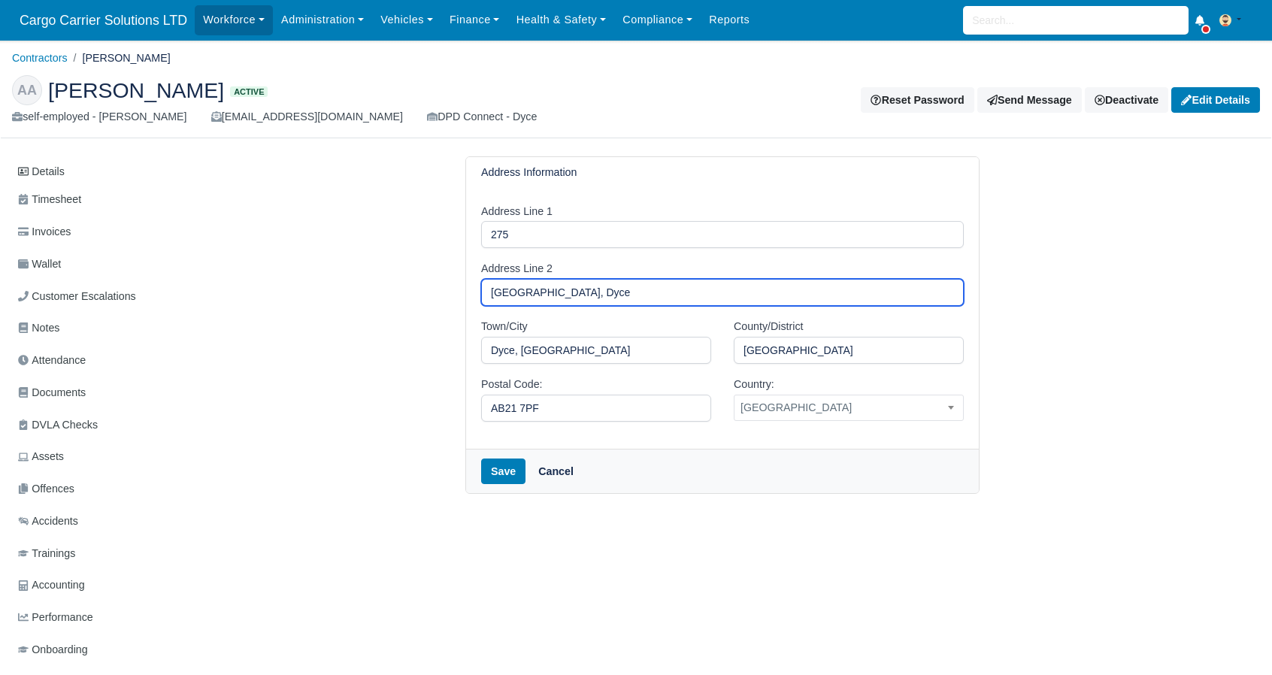
drag, startPoint x: 645, startPoint y: 297, endPoint x: 368, endPoint y: 294, distance: 276.7
click at [368, 294] on div "Address Information Address Line 1 275 Address Line 2 [GEOGRAPHIC_DATA], [GEOGR…" at bounding box center [723, 325] width 1074 height 338
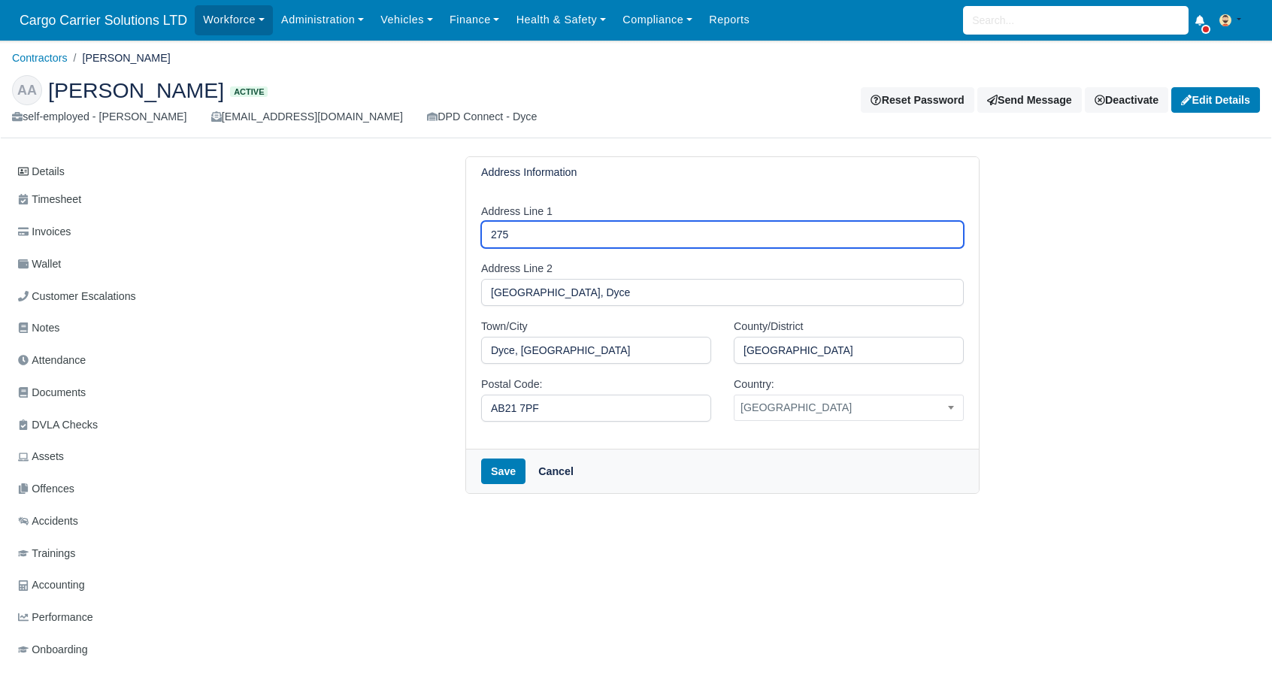
click at [580, 237] on input "275" at bounding box center [722, 234] width 483 height 27
paste input "[GEOGRAPHIC_DATA], Dyce"
drag, startPoint x: 648, startPoint y: 234, endPoint x: 595, endPoint y: 232, distance: 53.4
click at [595, 232] on input "275 Wellheads Avenue, Dyce" at bounding box center [722, 234] width 483 height 27
type input "[STREET_ADDRESS]"
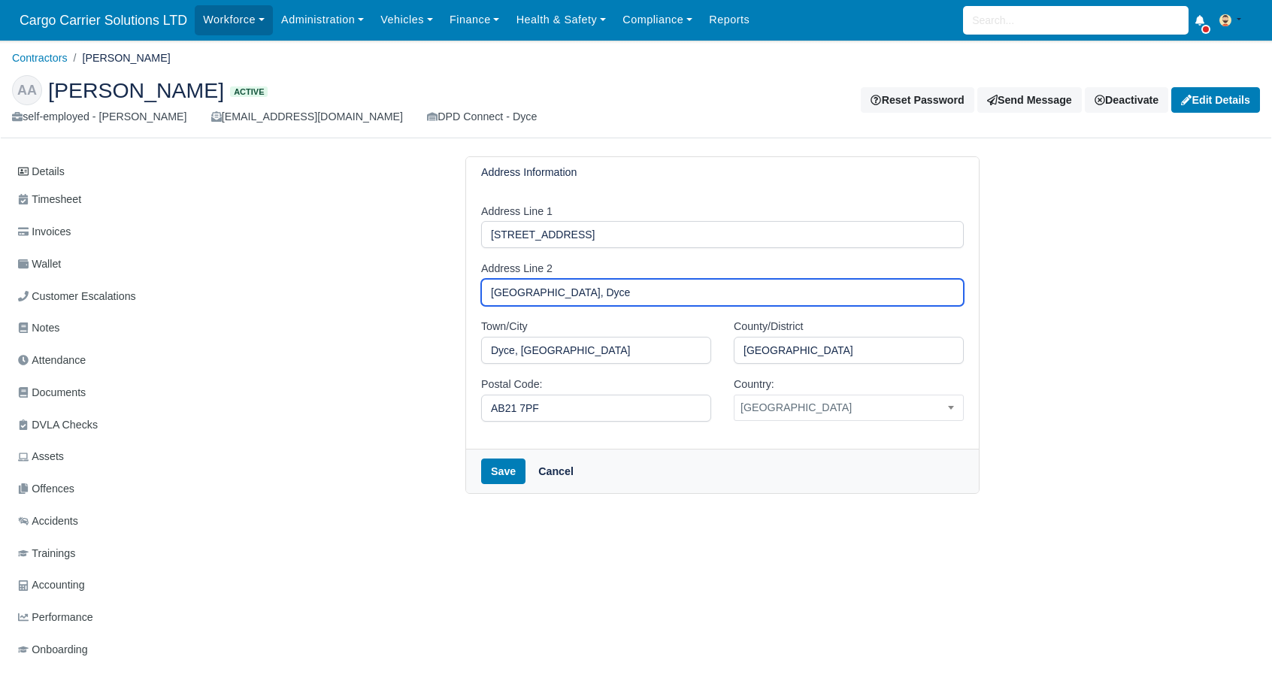
drag, startPoint x: 580, startPoint y: 292, endPoint x: 394, endPoint y: 292, distance: 185.7
click at [394, 292] on div "Address Information Address Line 1 275 Wellheads Avenue Address Line 2 Wellhead…" at bounding box center [723, 325] width 1074 height 338
type input "Dyce"
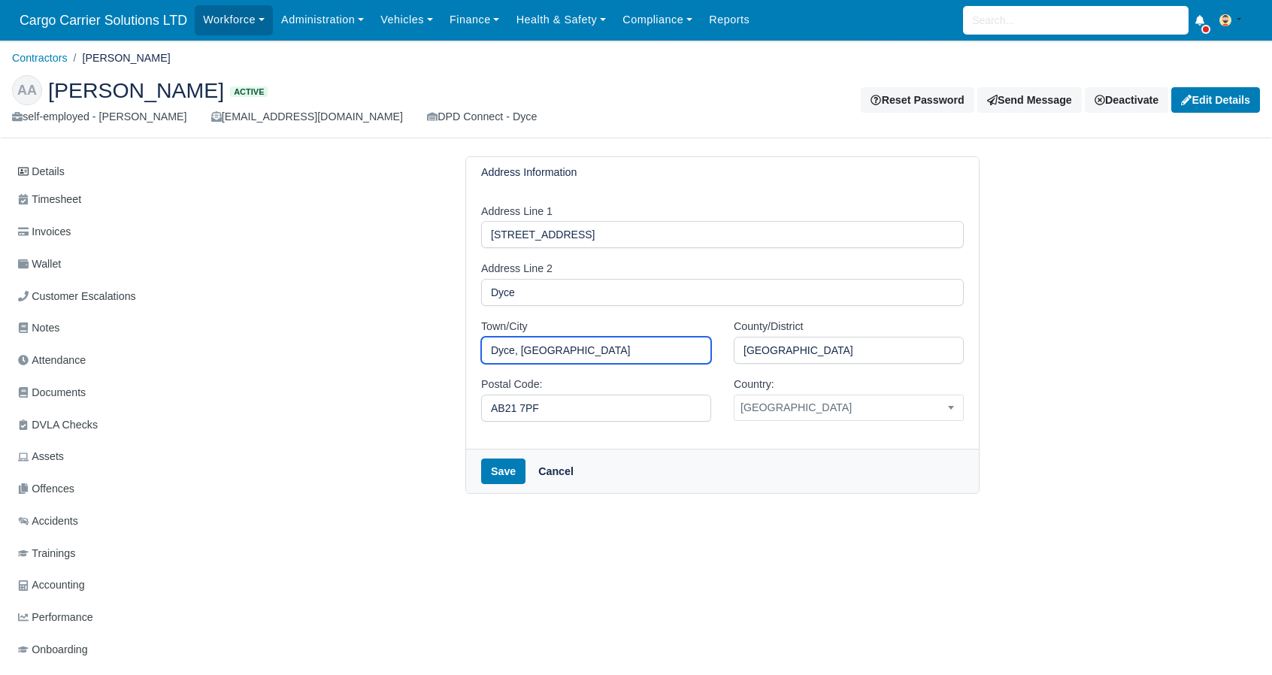
click at [654, 357] on input "Dyce, Aberdeen" at bounding box center [596, 350] width 230 height 27
type input "Dyce"
click at [499, 471] on button "Save" at bounding box center [503, 472] width 44 height 26
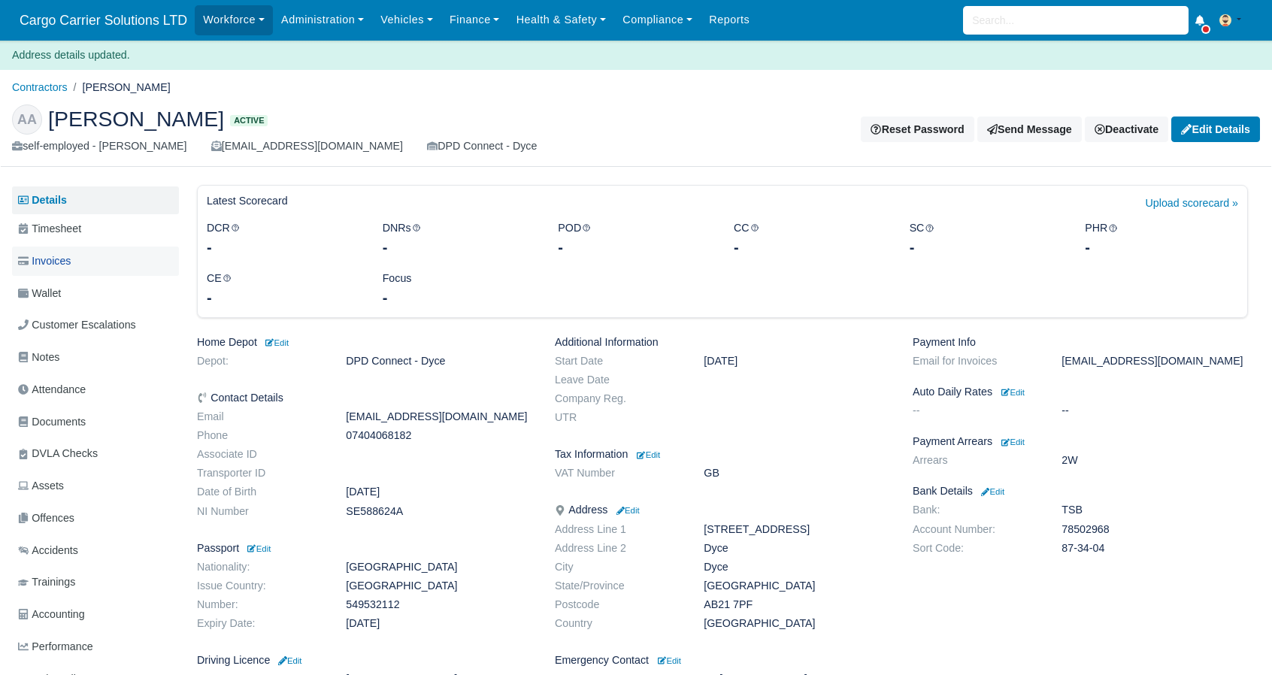
click at [50, 259] on span "Invoices" at bounding box center [44, 261] width 53 height 17
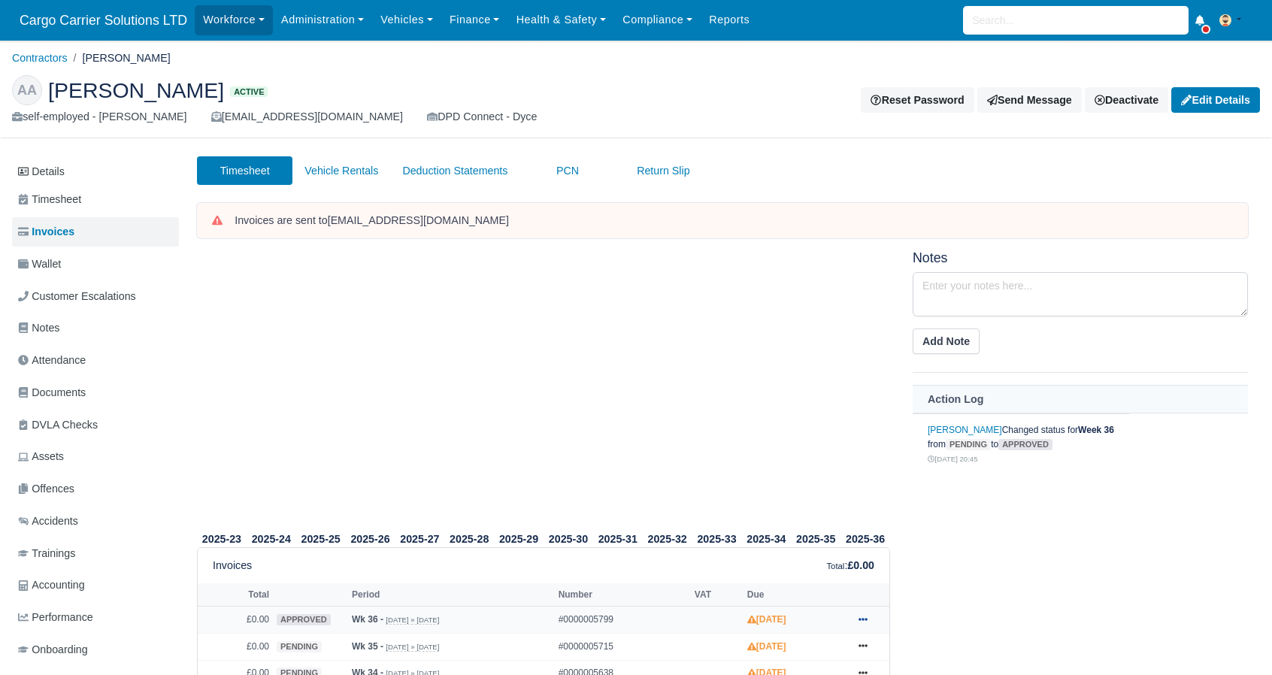
click at [867, 620] on icon at bounding box center [863, 619] width 9 height 9
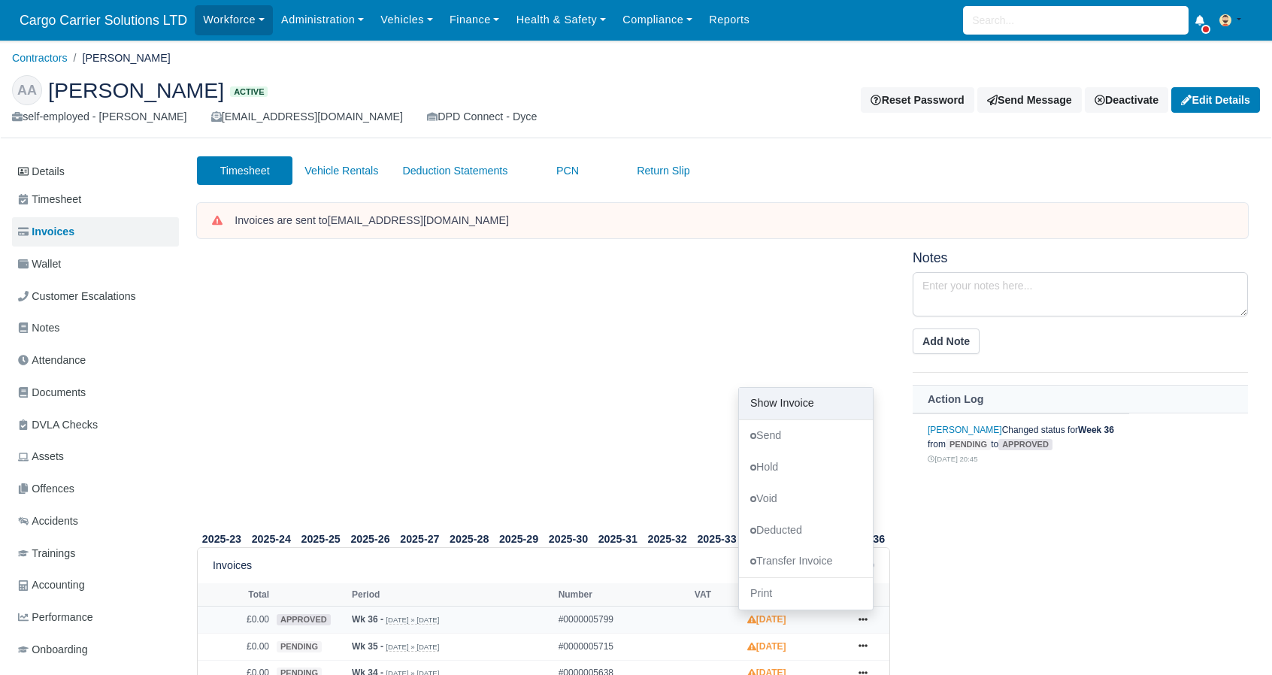
click at [796, 405] on link "Show Invoice" at bounding box center [806, 404] width 134 height 32
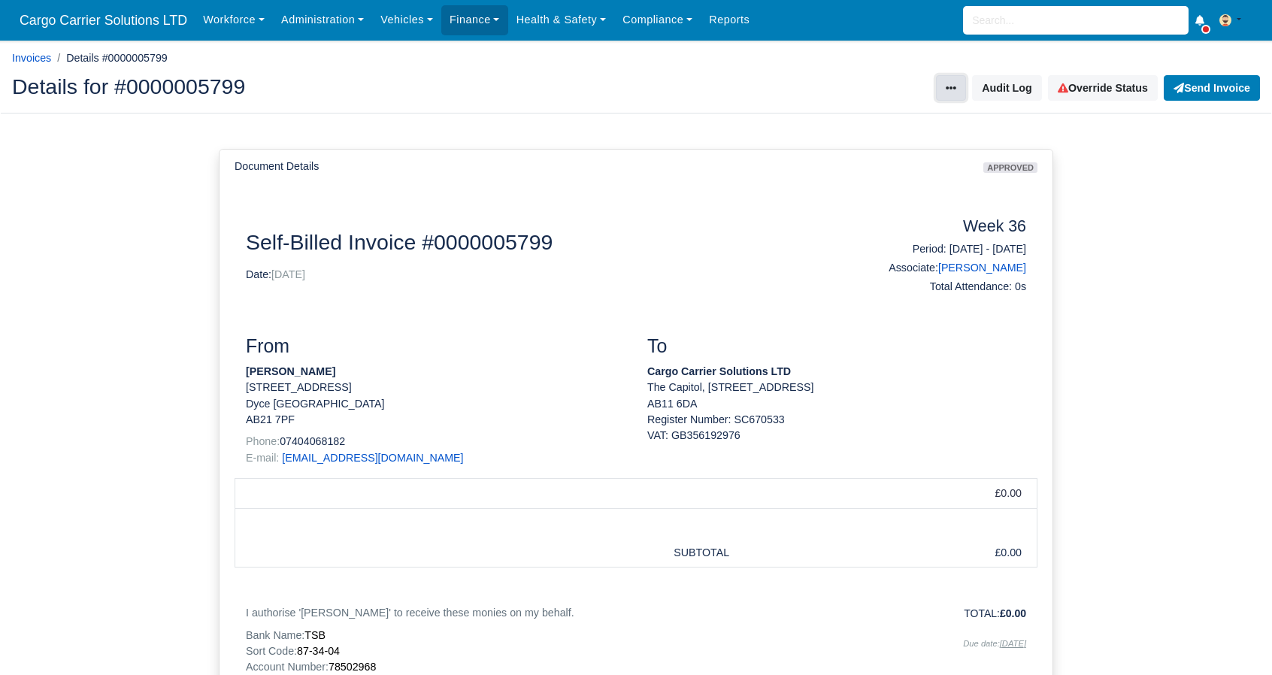
click at [956, 91] on icon at bounding box center [951, 88] width 11 height 11
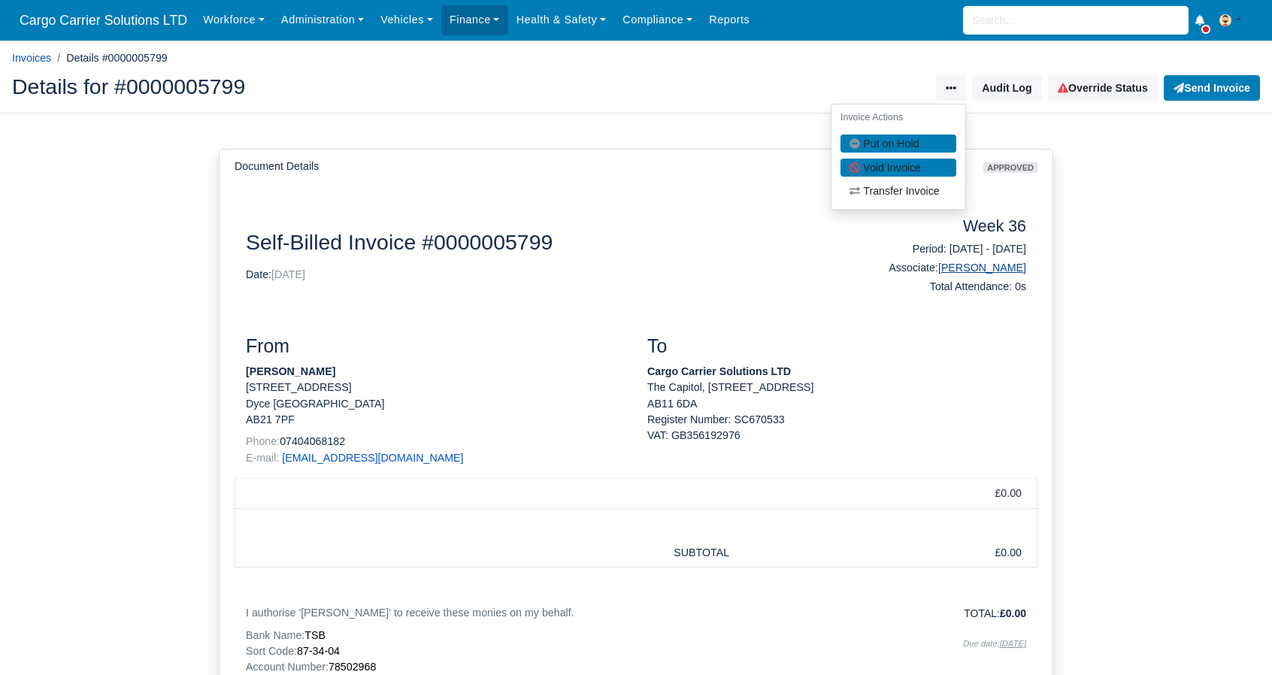
click at [981, 267] on link "[PERSON_NAME]" at bounding box center [982, 268] width 88 height 12
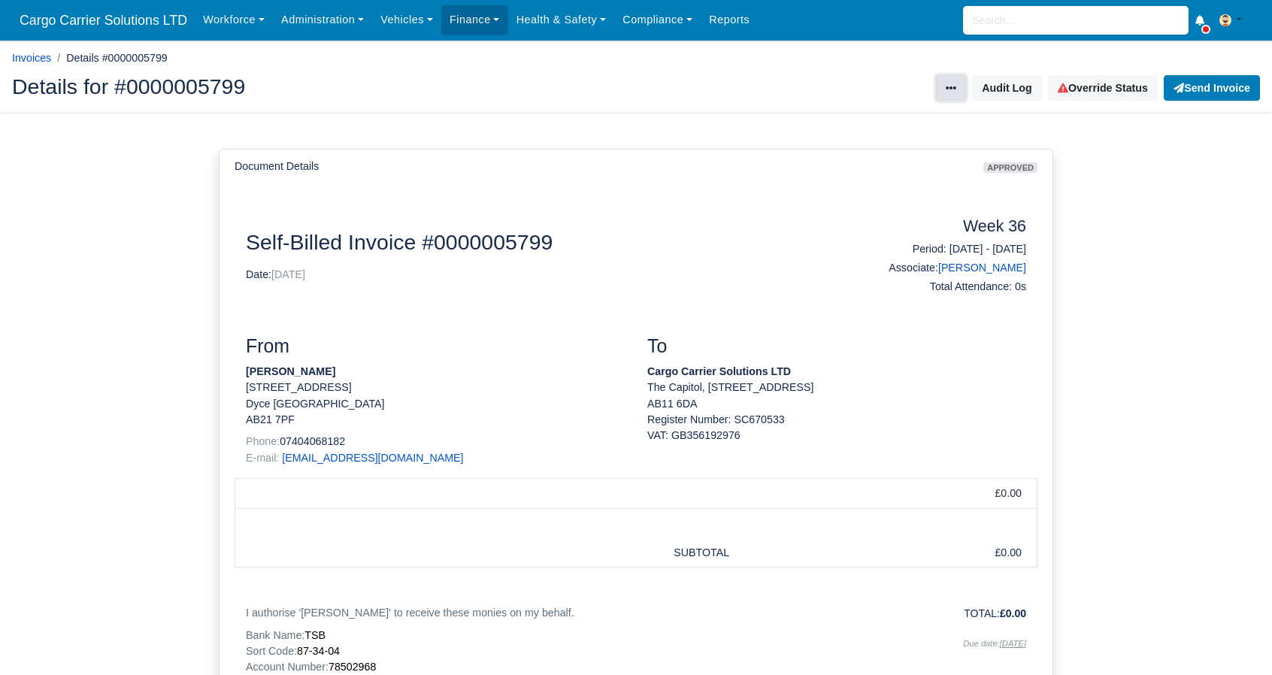
click at [956, 89] on icon at bounding box center [951, 87] width 11 height 3
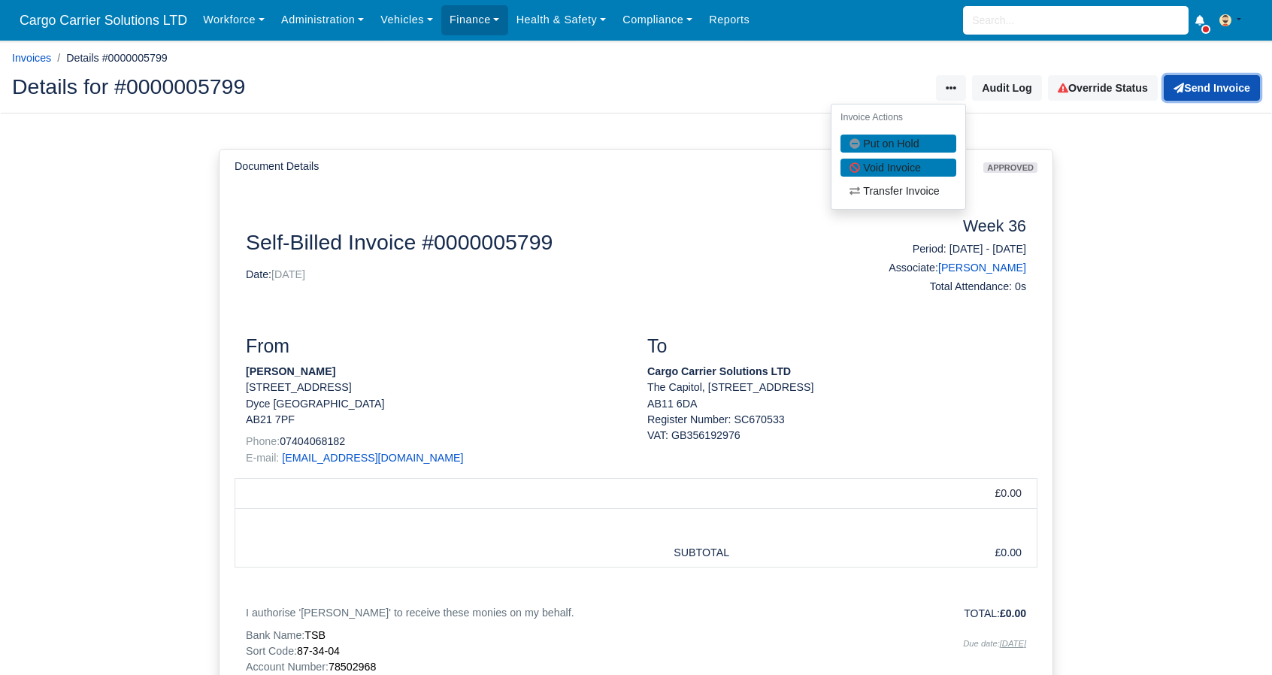
click at [1190, 87] on button "Send Invoice" at bounding box center [1212, 88] width 96 height 26
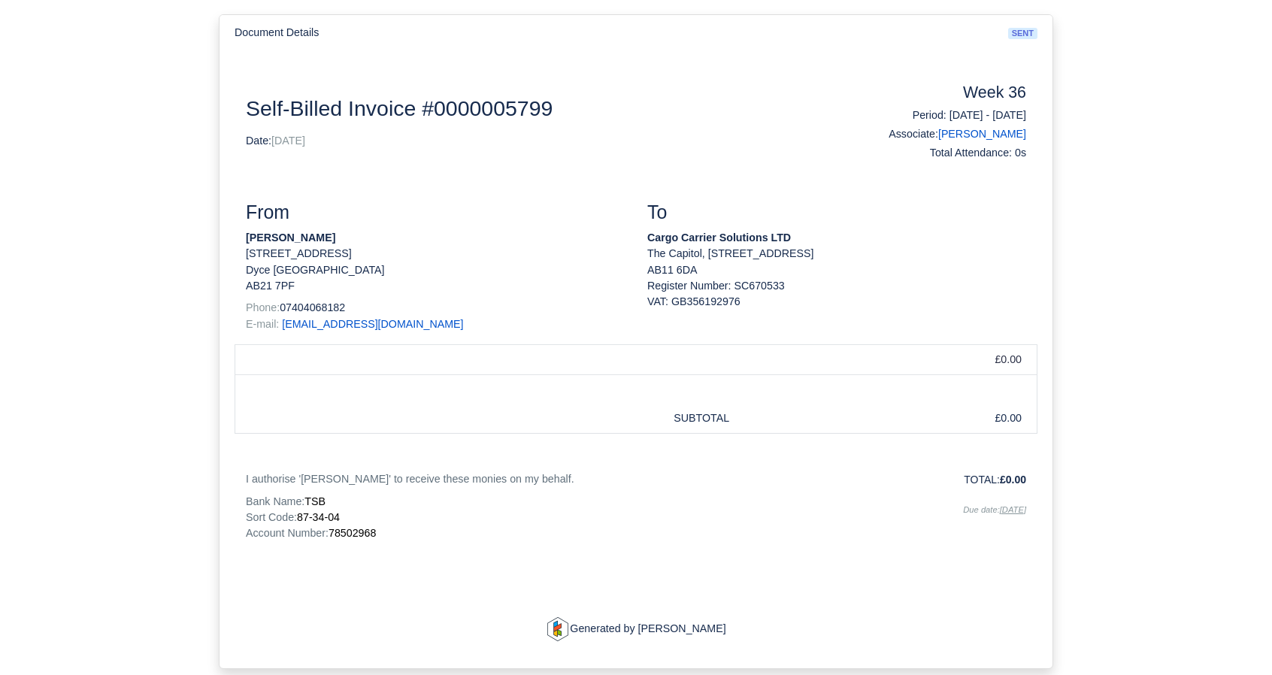
scroll to position [192, 0]
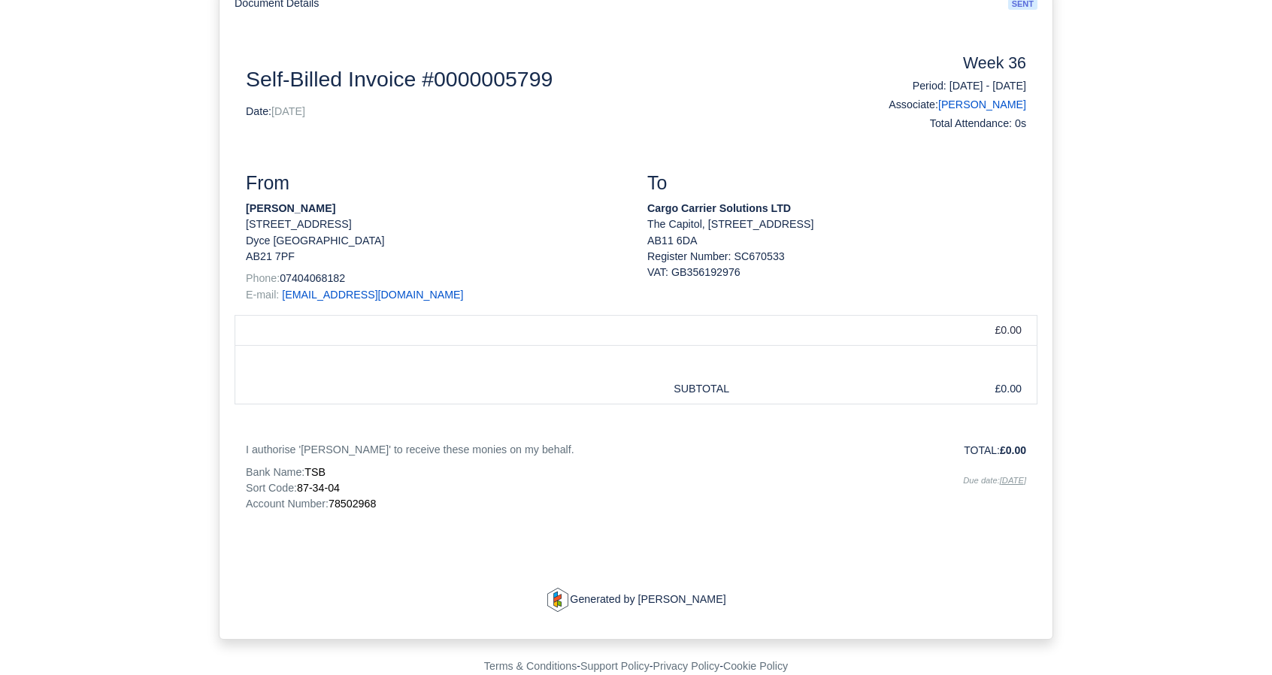
click at [723, 439] on div "Self-Billed Invoice #0000005799 Date: 06/09/2025 Week 36 Period: 31/08/2025 - 0…" at bounding box center [636, 333] width 781 height 558
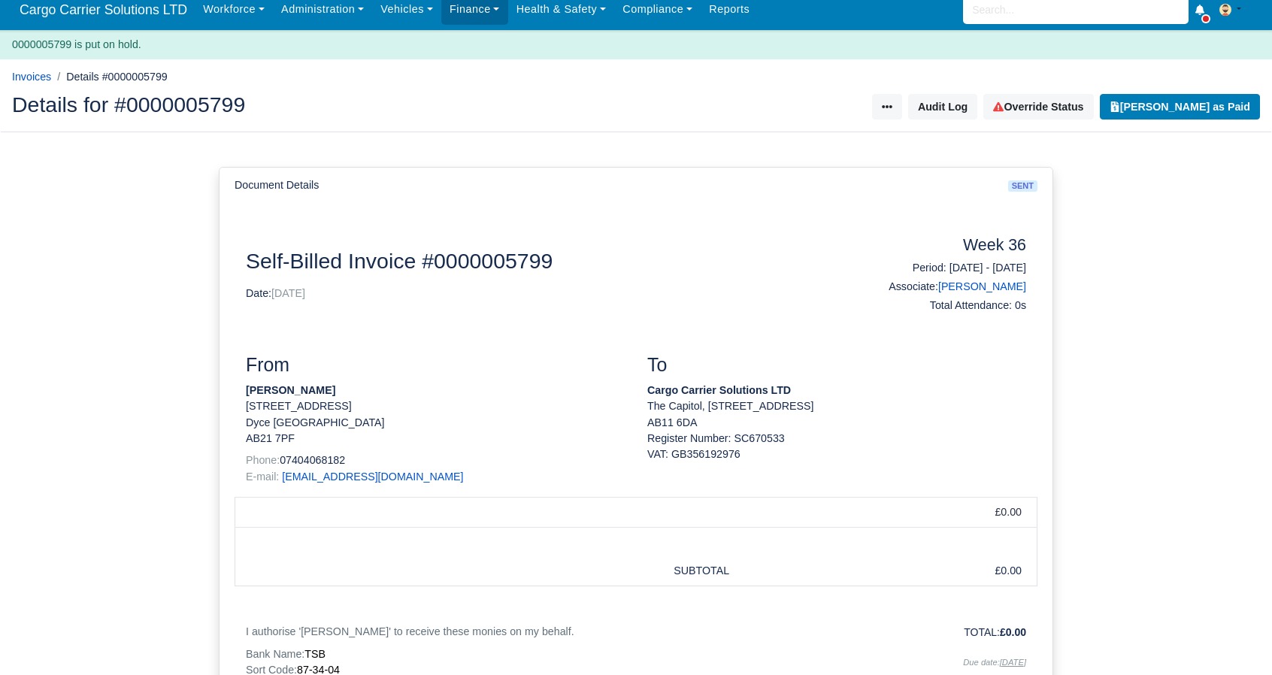
scroll to position [0, 0]
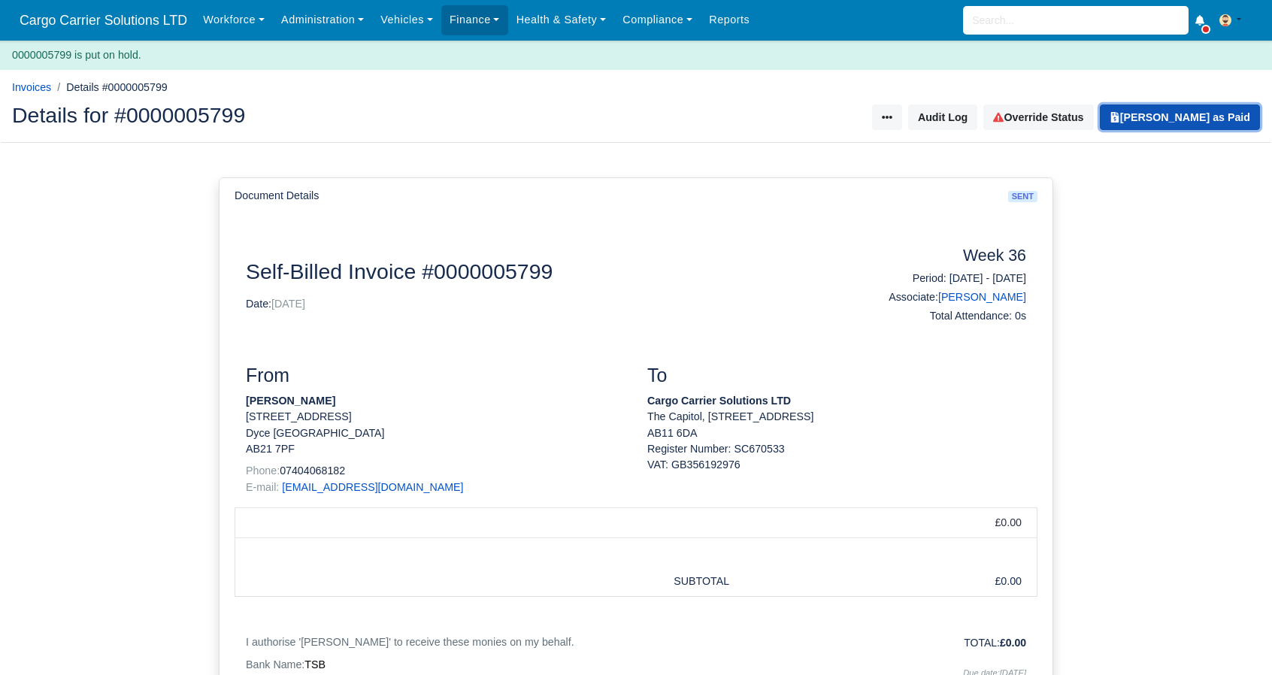
click at [1196, 114] on button "Mark Invoice as Paid" at bounding box center [1180, 118] width 160 height 26
click at [1229, 114] on link "Print Invoice" at bounding box center [1211, 118] width 98 height 26
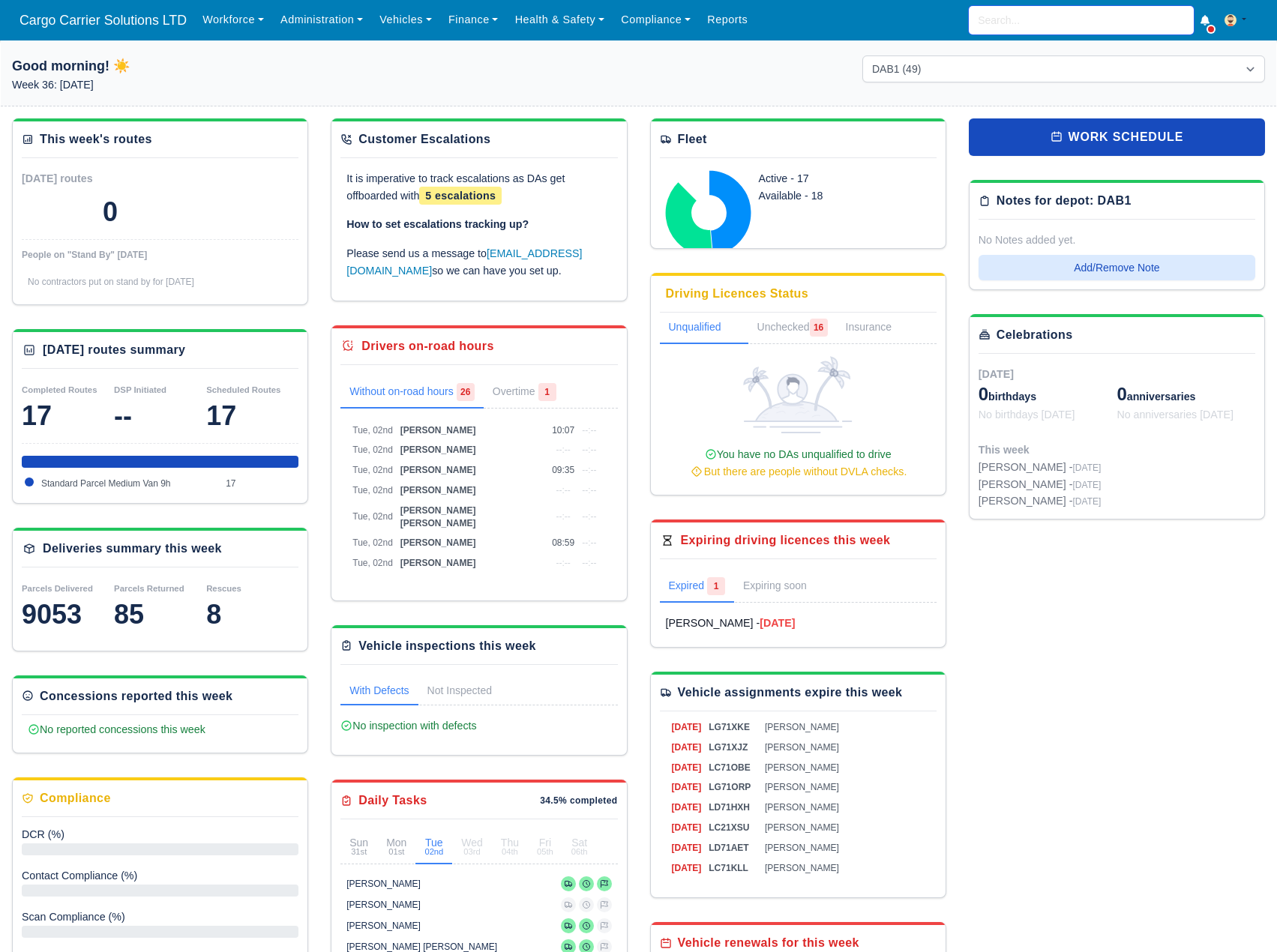
click at [1077, 21] on input "search" at bounding box center [1081, 20] width 225 height 29
type input "ISTVAN"
type input "ISTVAN Kuczek"
type input "ISTVA"
type input "ISTVAn Kuczek"
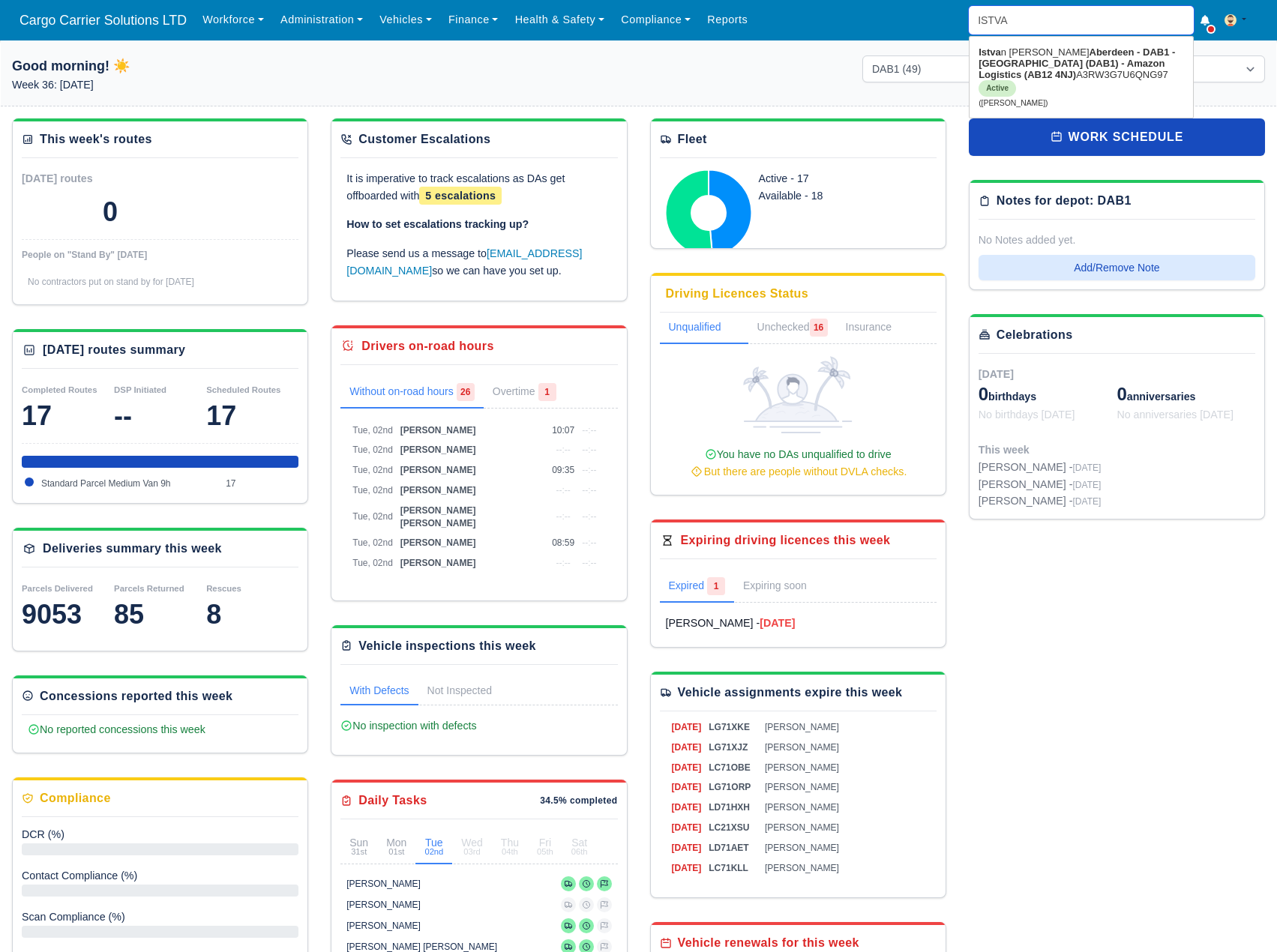
type input "ISTVAN"
type input "ISTVAN Kuczek"
click at [1089, 66] on strong "Aberdeen - DAB1 - [GEOGRAPHIC_DATA] (DAB1) - Amazon Logistics (AB12 4NJ)" at bounding box center [1075, 64] width 194 height 34
type input "Istvan Kuczek"
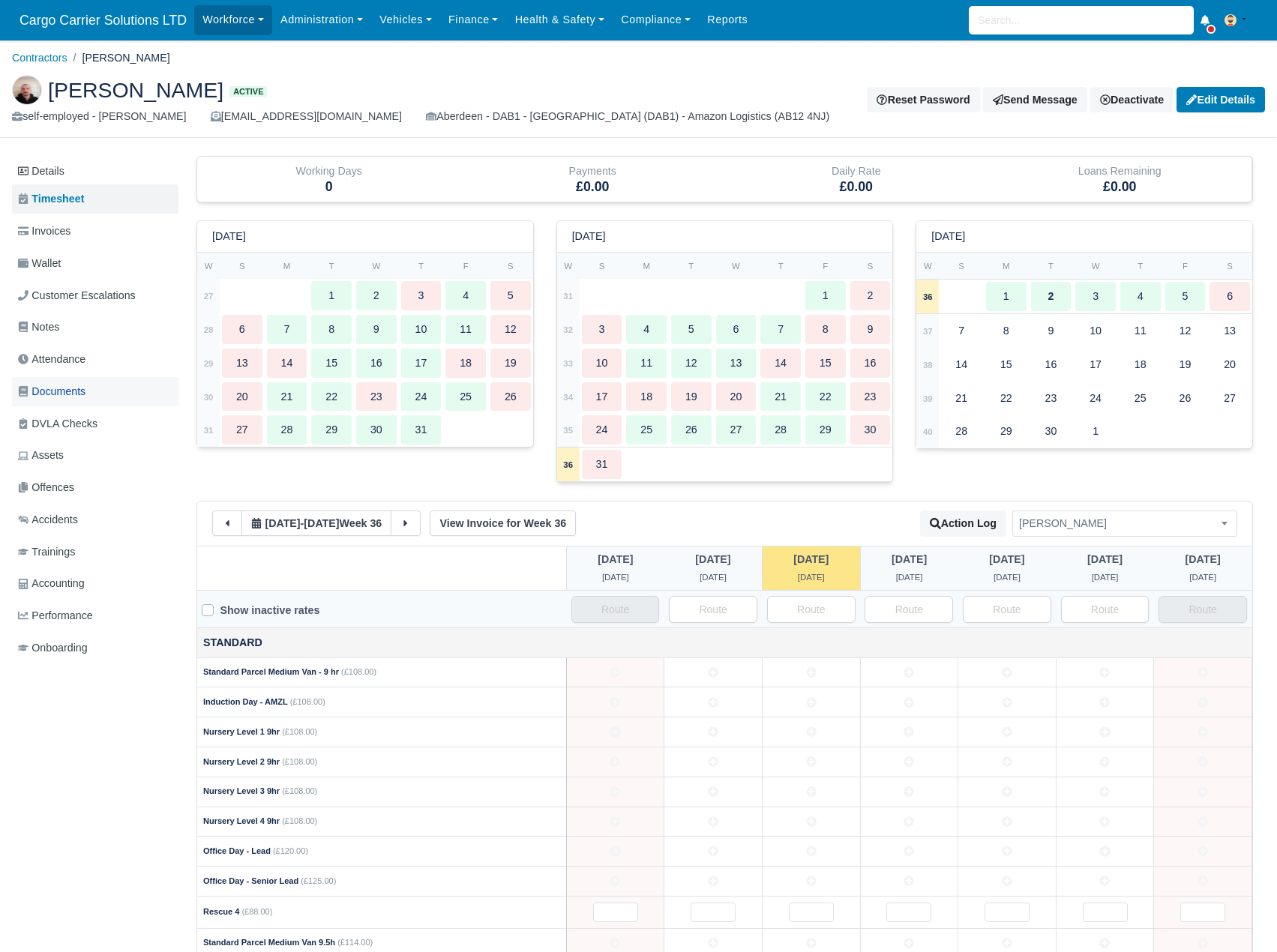
click at [65, 390] on span "Documents" at bounding box center [52, 391] width 68 height 17
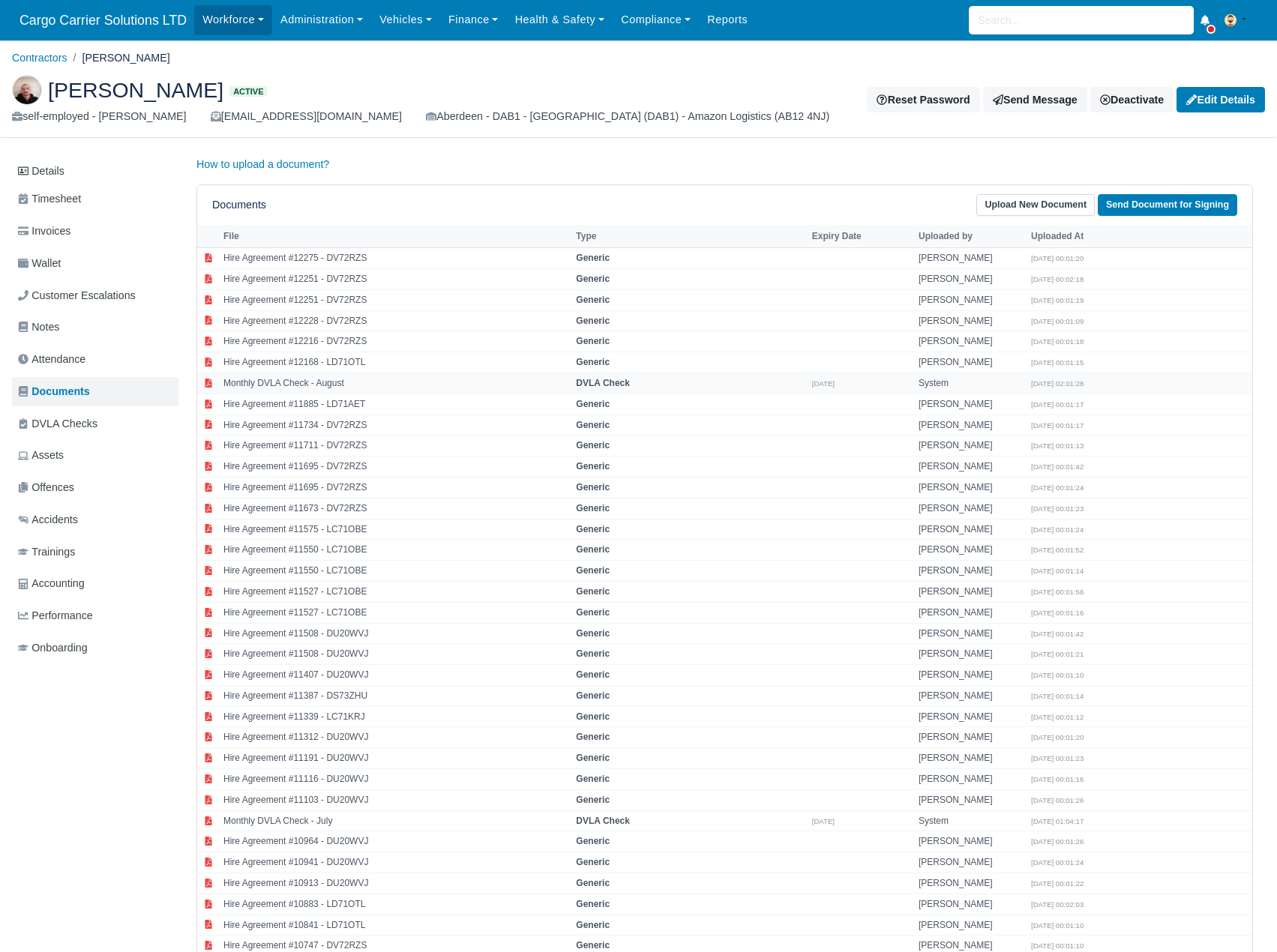
click at [294, 388] on td "Monthly DVLA Check - August" at bounding box center [395, 383] width 352 height 21
select select "dvla-check"
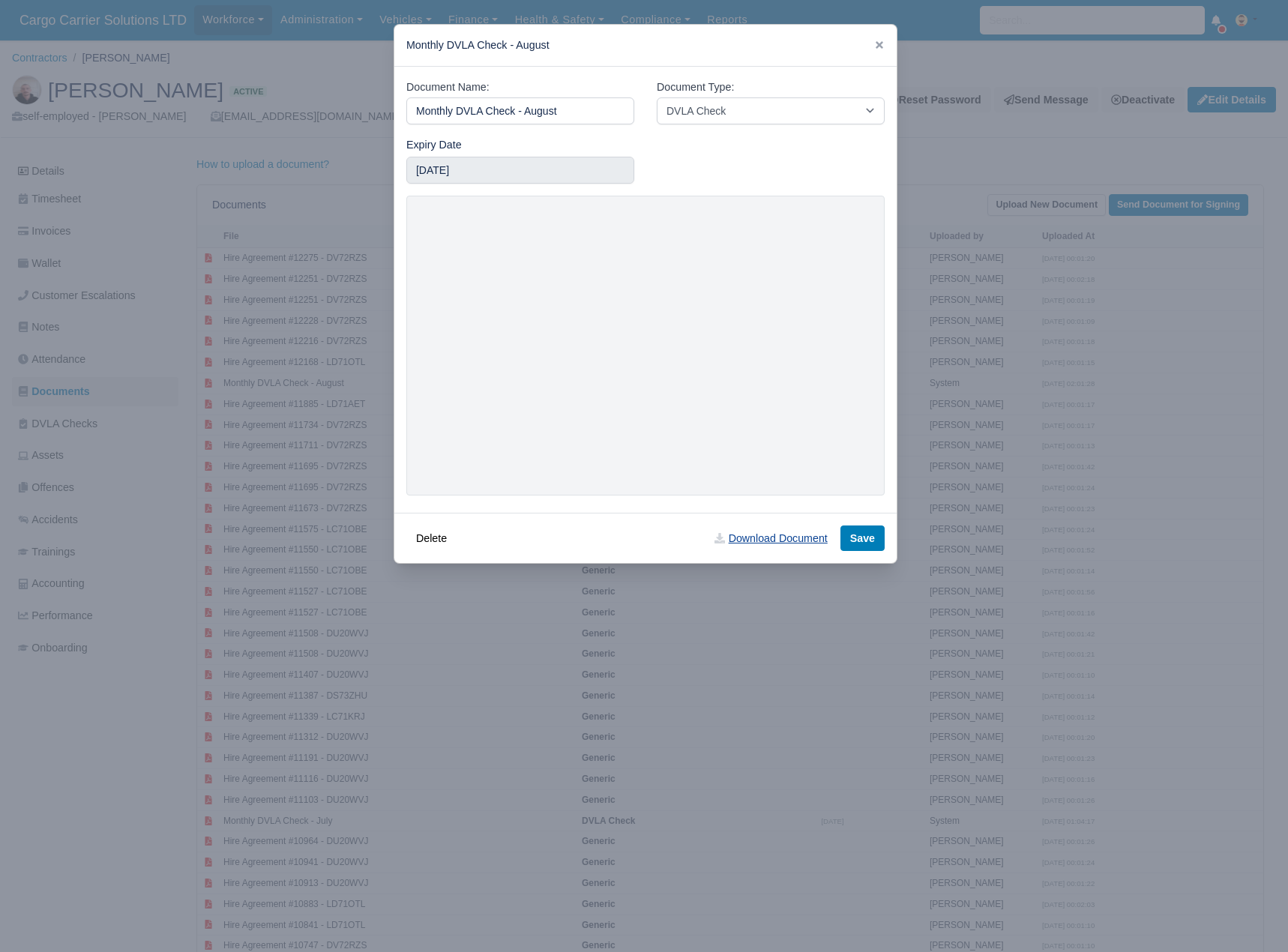
click at [805, 534] on link "Download Document" at bounding box center [771, 538] width 132 height 26
click at [876, 43] on icon at bounding box center [879, 45] width 8 height 8
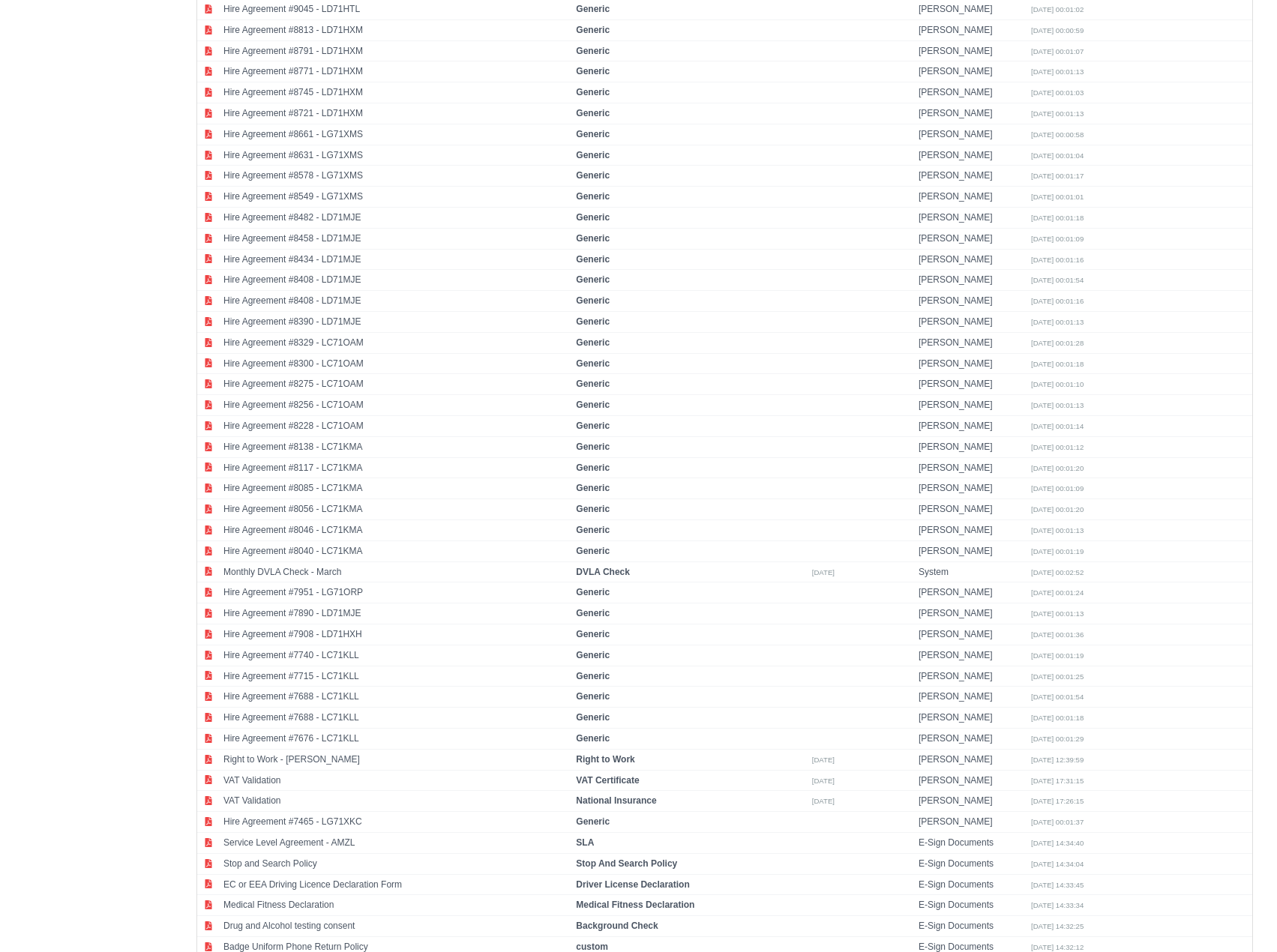
scroll to position [2438, 0]
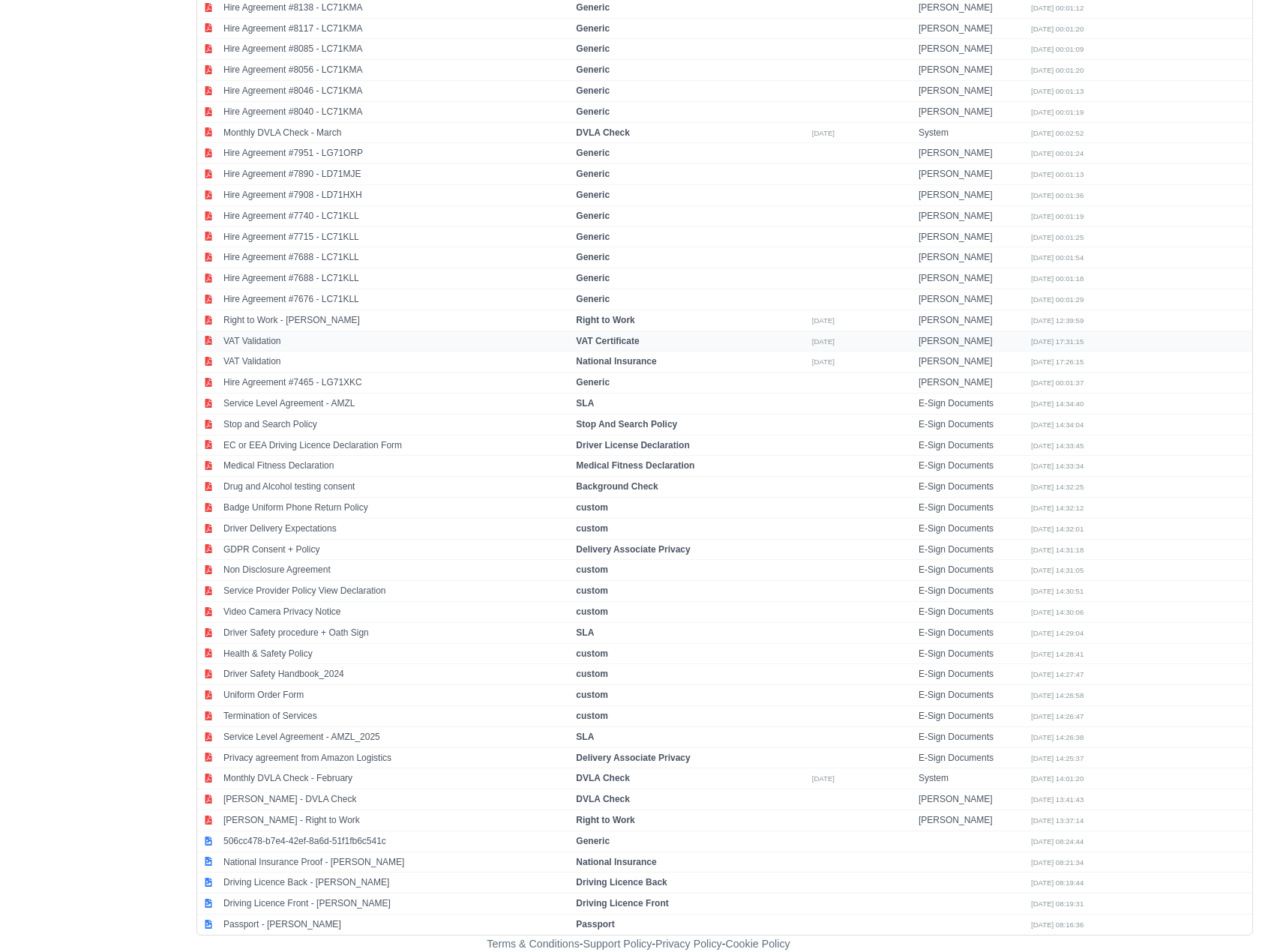
click at [270, 342] on td "VAT Validation" at bounding box center [395, 341] width 352 height 21
select select "vat-certificate"
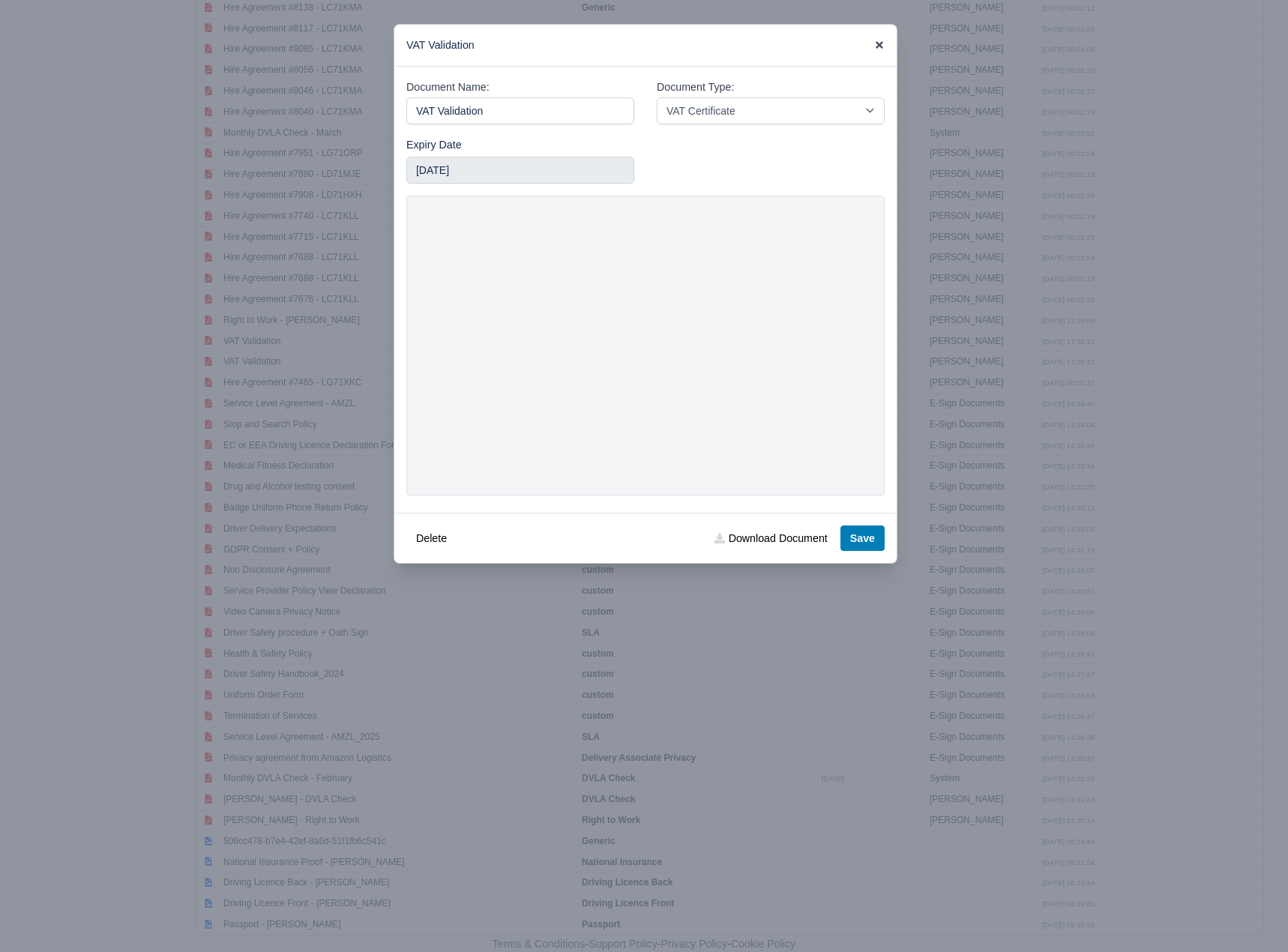
click at [875, 42] on icon at bounding box center [879, 45] width 11 height 11
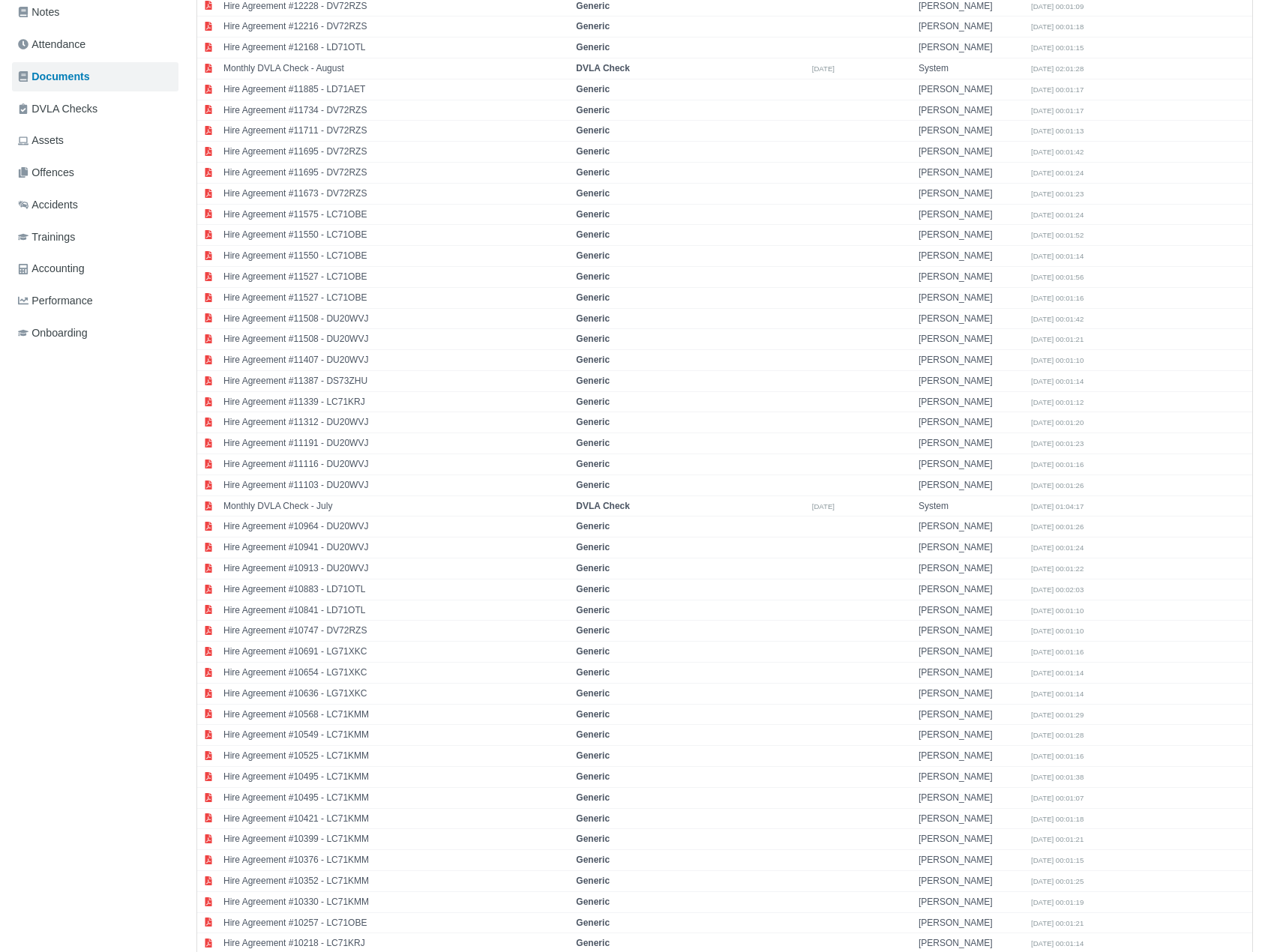
scroll to position [0, 0]
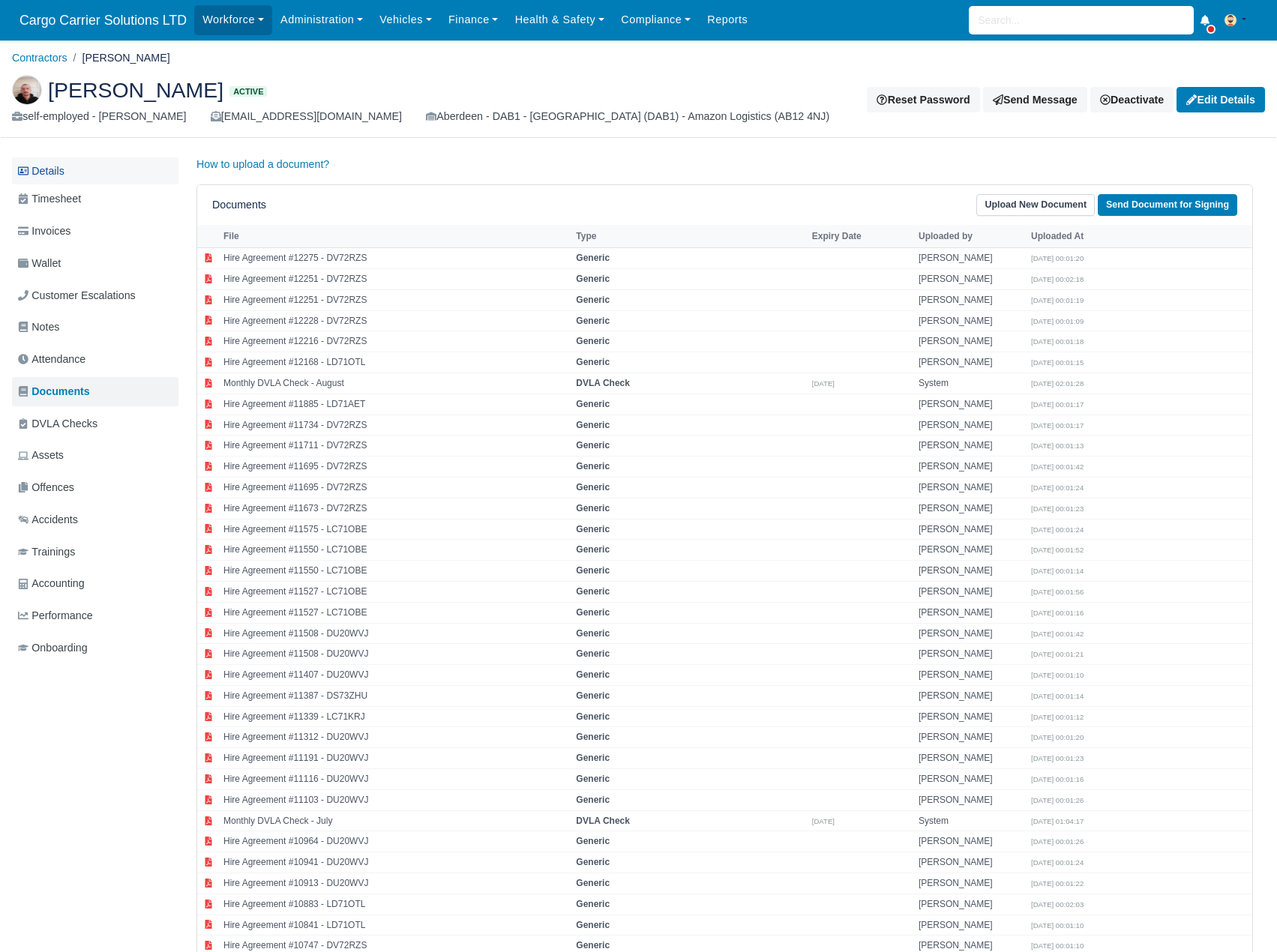
click at [74, 161] on link "Details" at bounding box center [95, 171] width 166 height 28
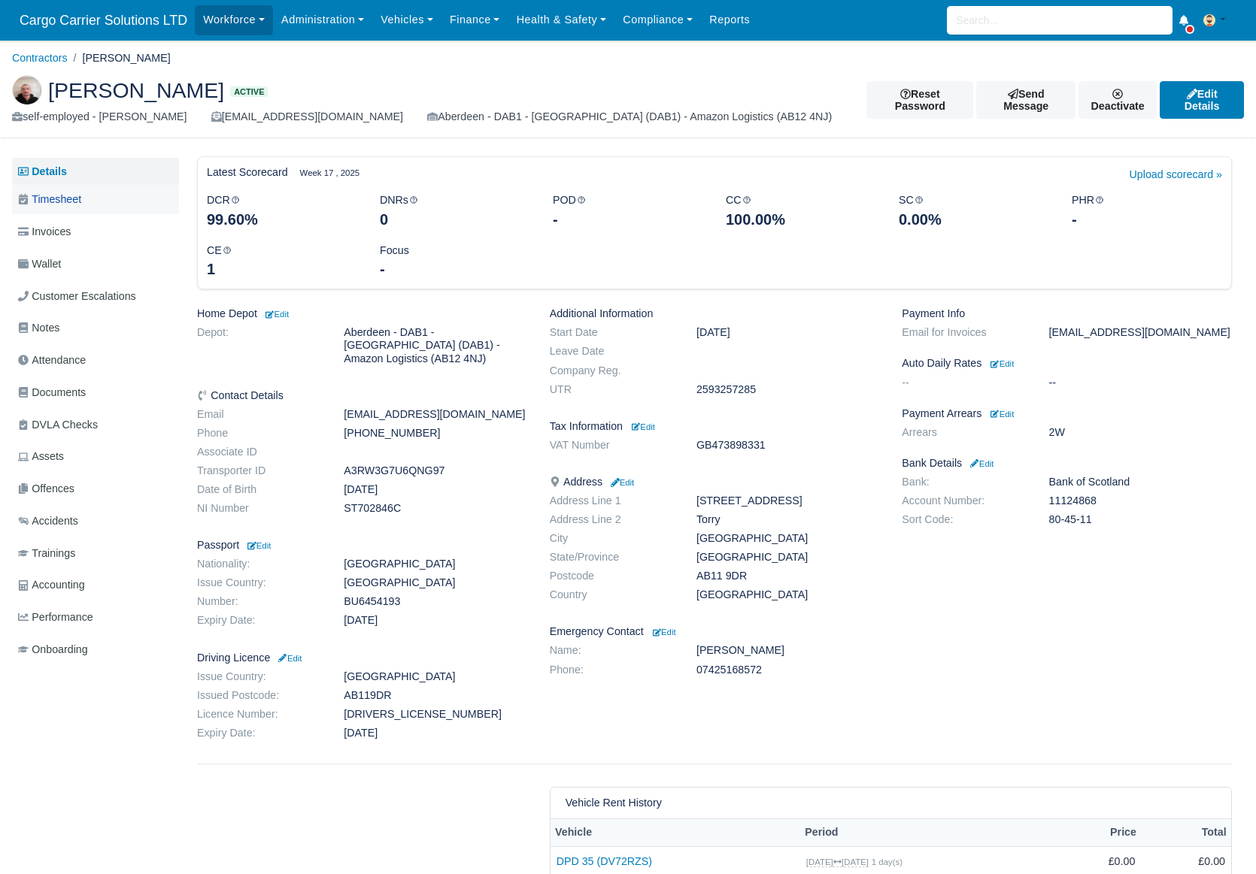
click at [66, 204] on span "Timesheet" at bounding box center [49, 199] width 63 height 17
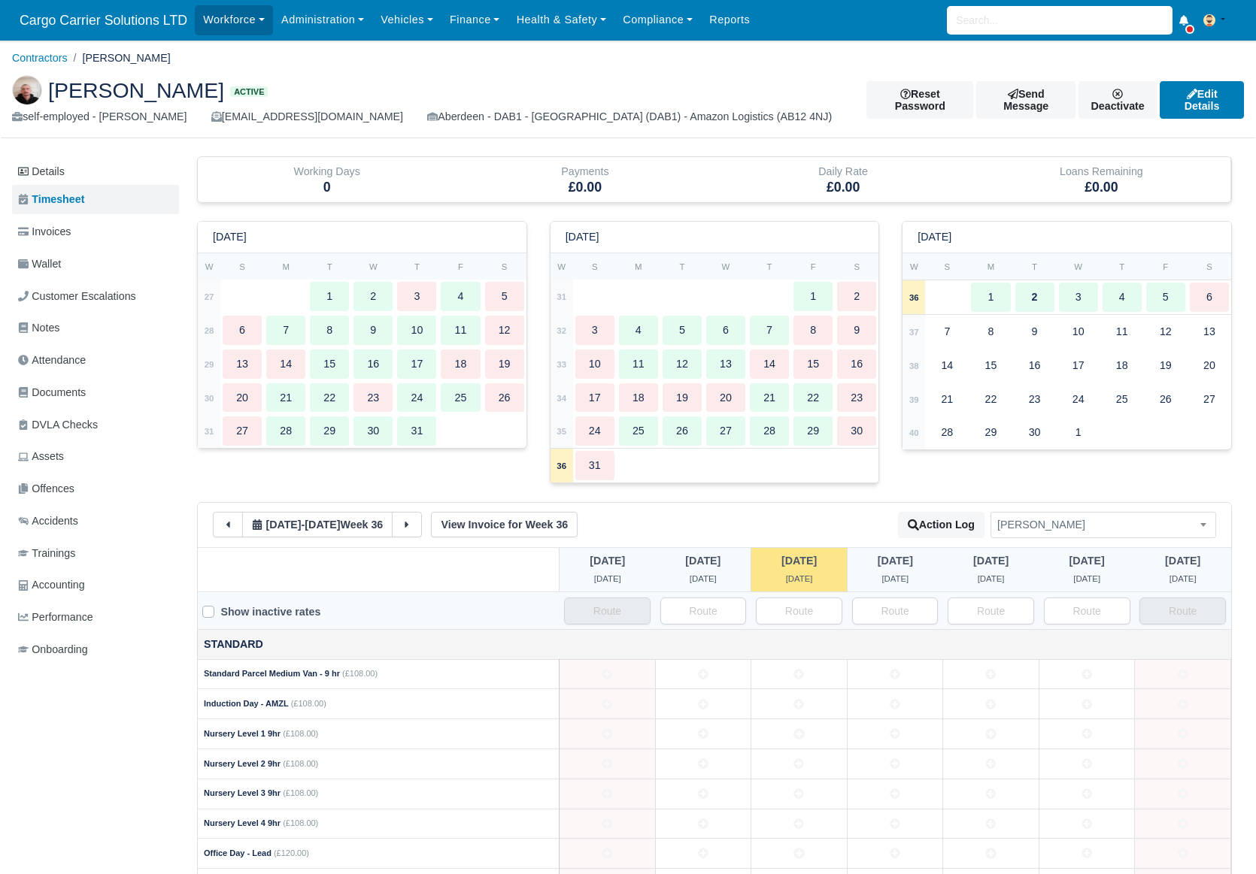
click at [61, 229] on span "Invoices" at bounding box center [44, 231] width 53 height 17
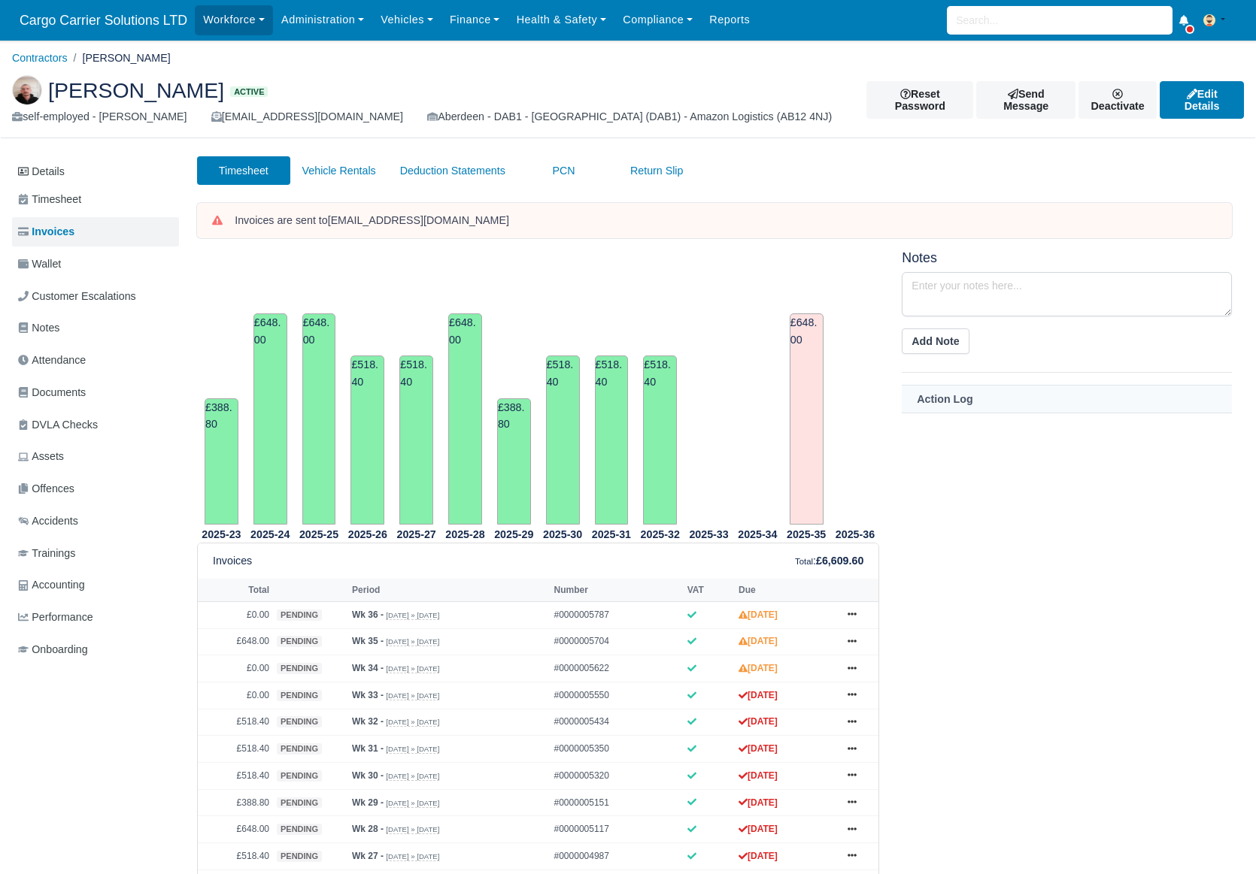
click at [59, 234] on span "Invoices" at bounding box center [46, 231] width 56 height 17
click at [59, 256] on span "Wallet" at bounding box center [39, 264] width 43 height 17
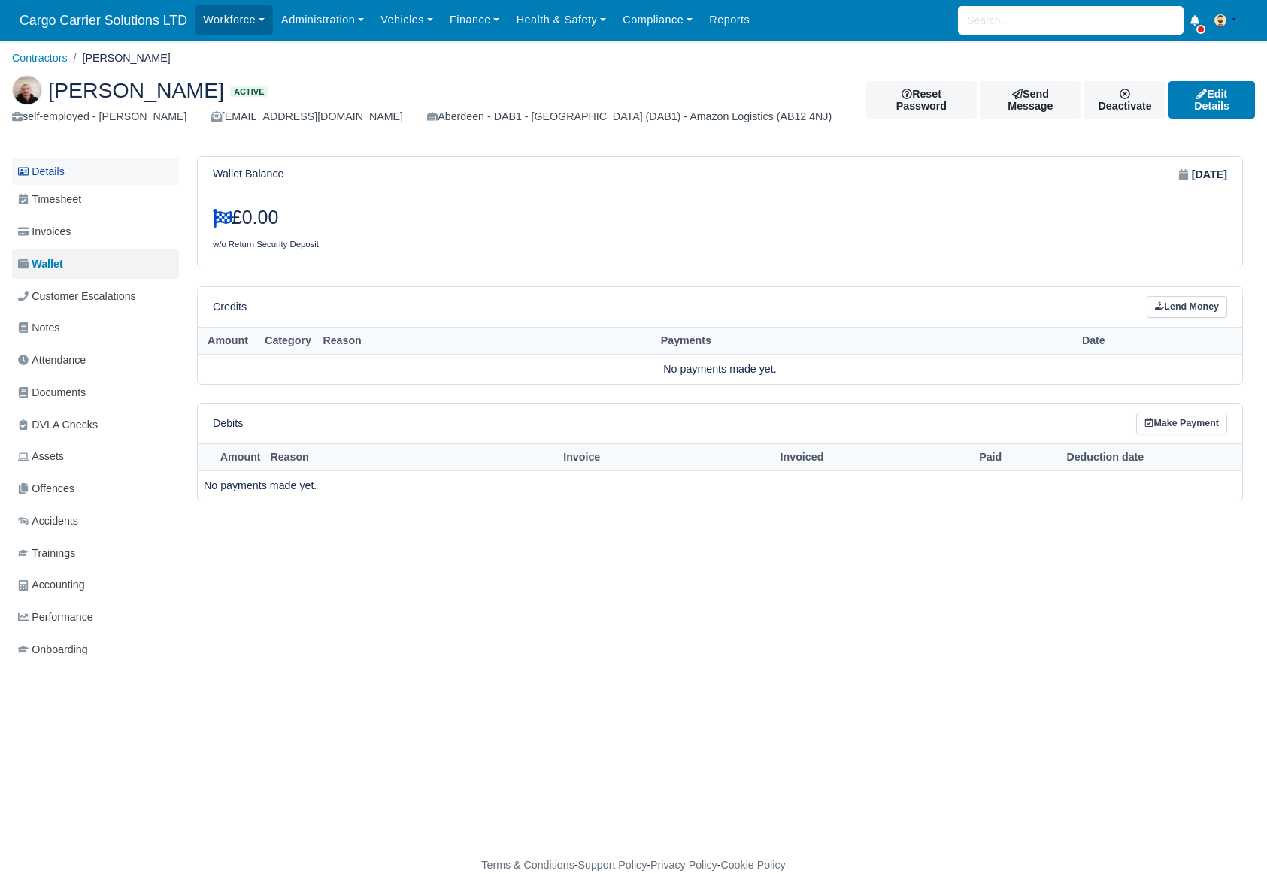
click at [58, 183] on link "Details" at bounding box center [95, 172] width 167 height 28
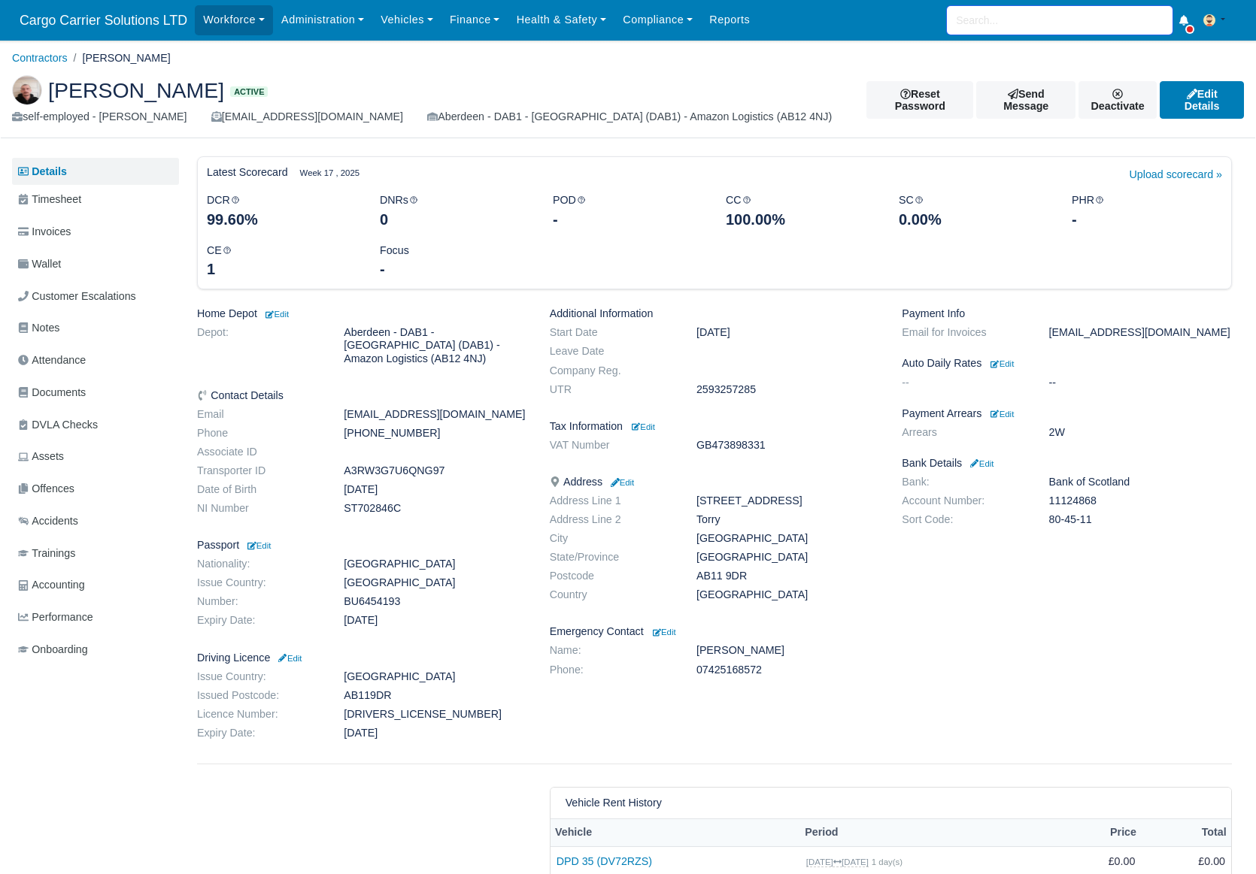
click at [987, 28] on input "search" at bounding box center [1060, 20] width 226 height 29
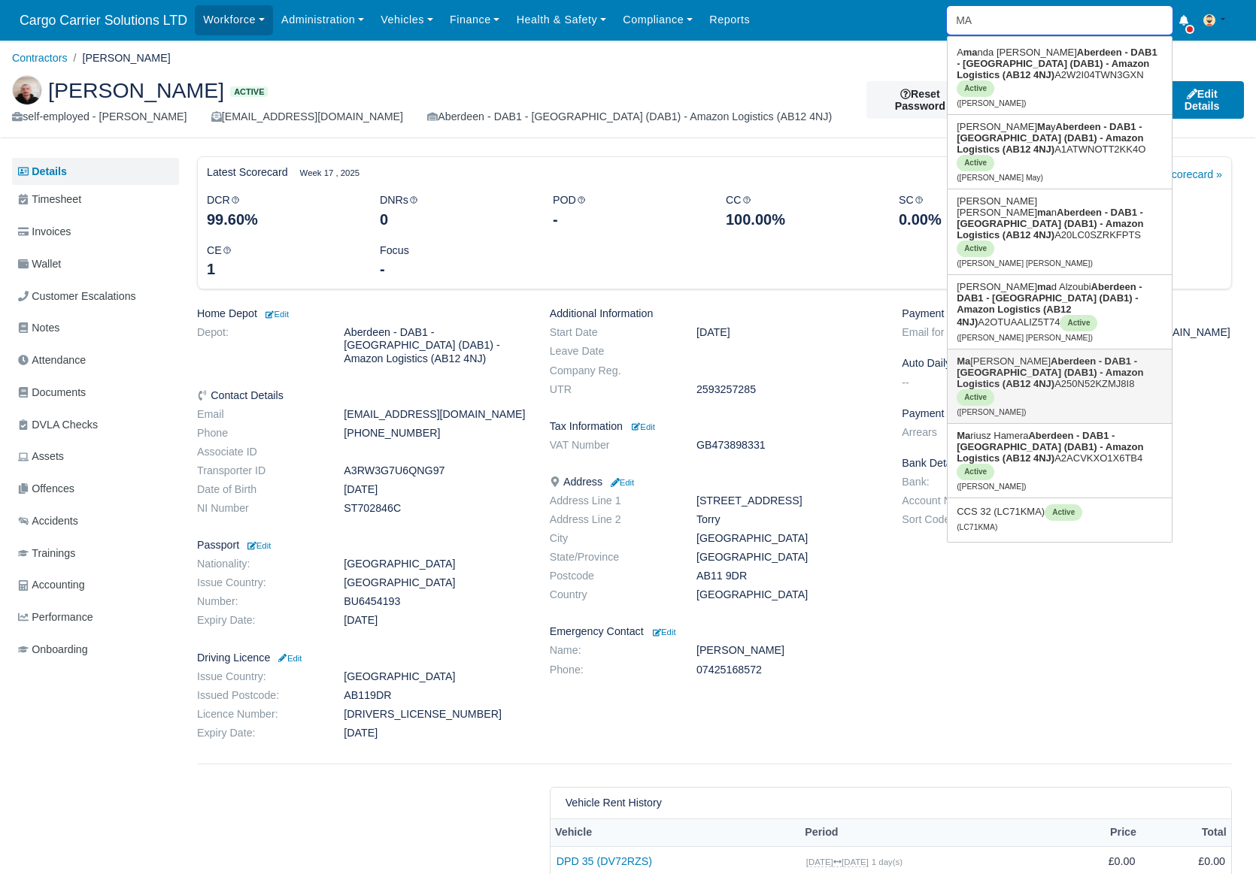
type input "MA"
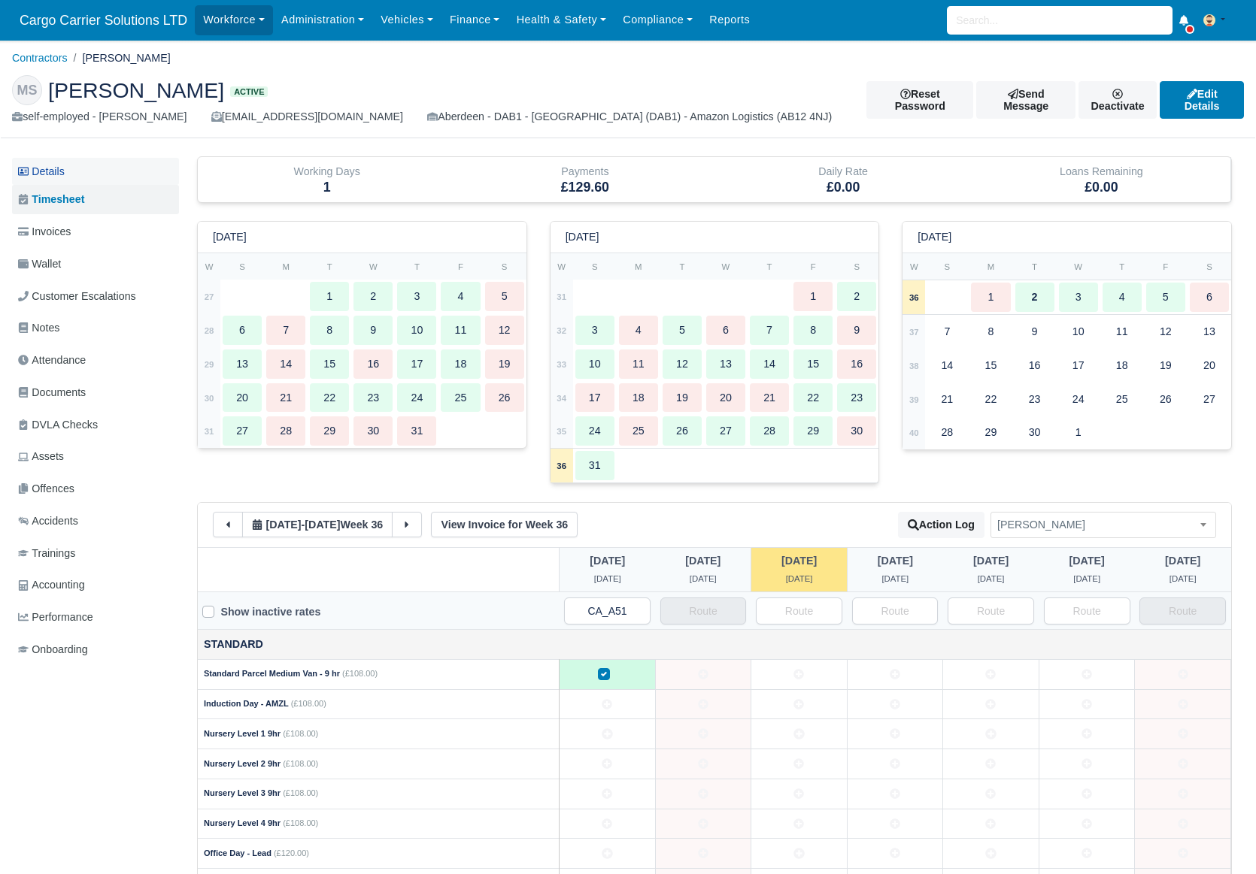
click at [55, 171] on link "Details" at bounding box center [95, 172] width 167 height 28
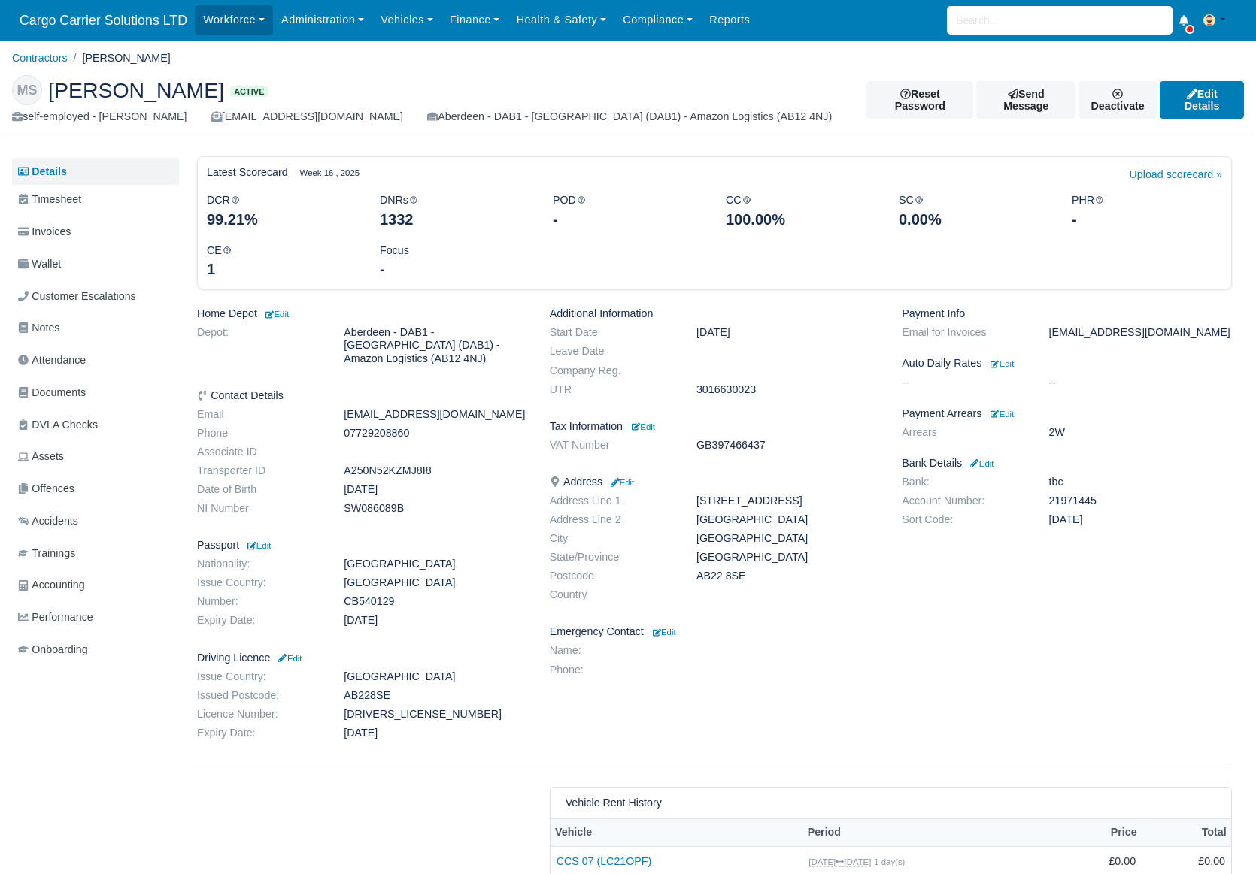
click at [729, 450] on dd "GB397466437" at bounding box center [787, 445] width 205 height 13
copy dd "GB397466437"
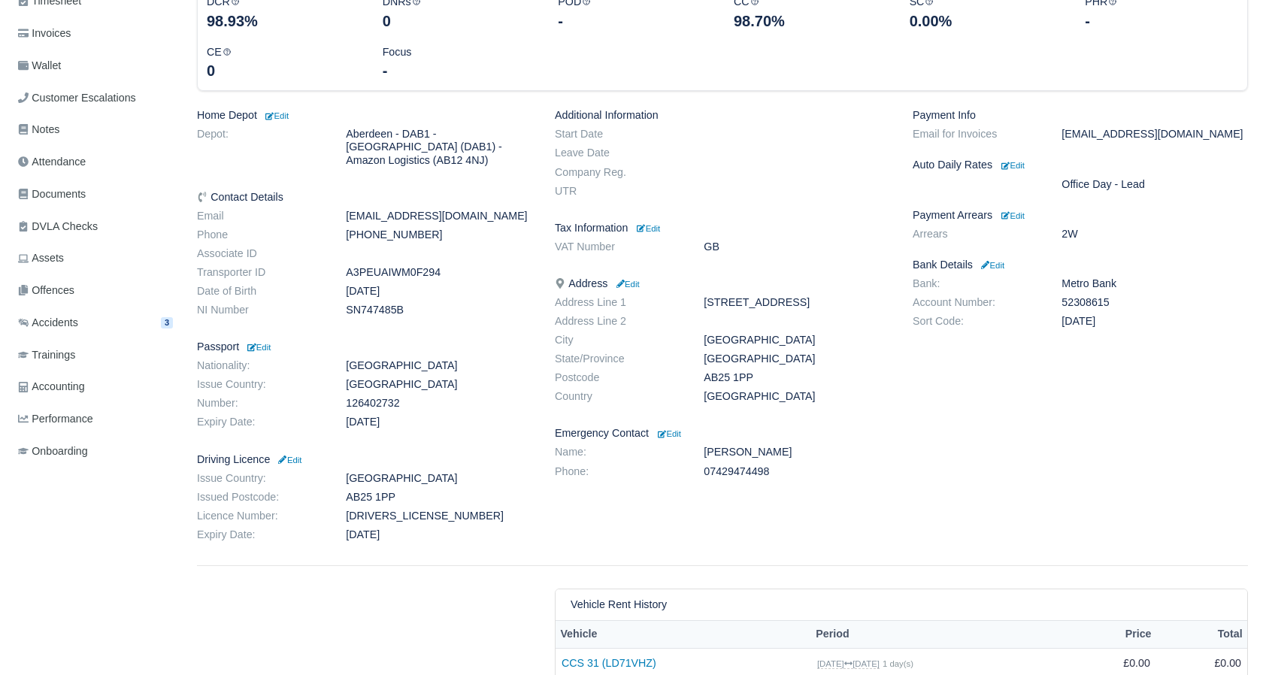
scroll to position [490, 0]
